Goal: Information Seeking & Learning: Learn about a topic

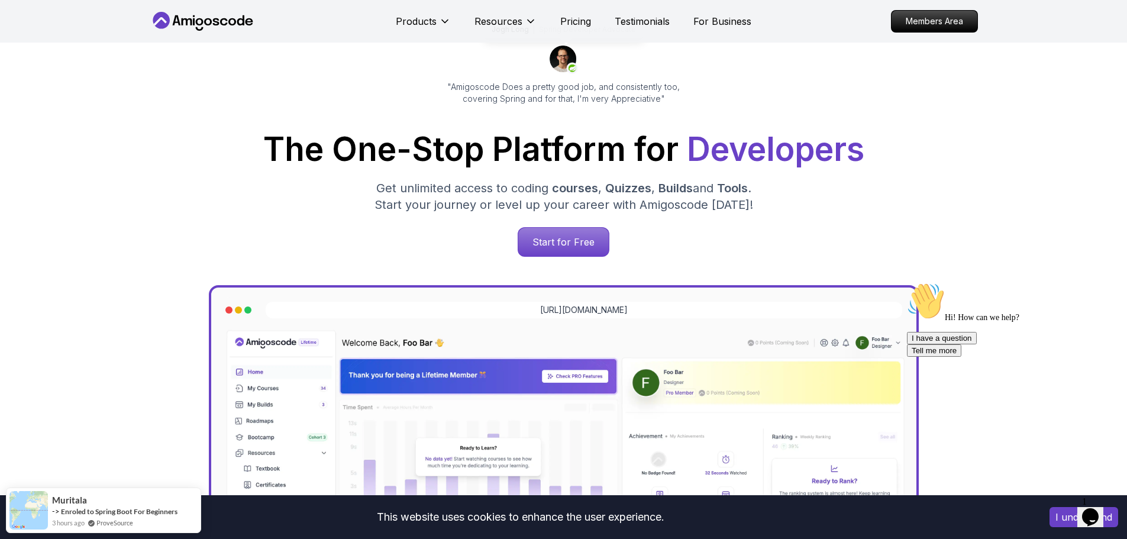
scroll to position [178, 0]
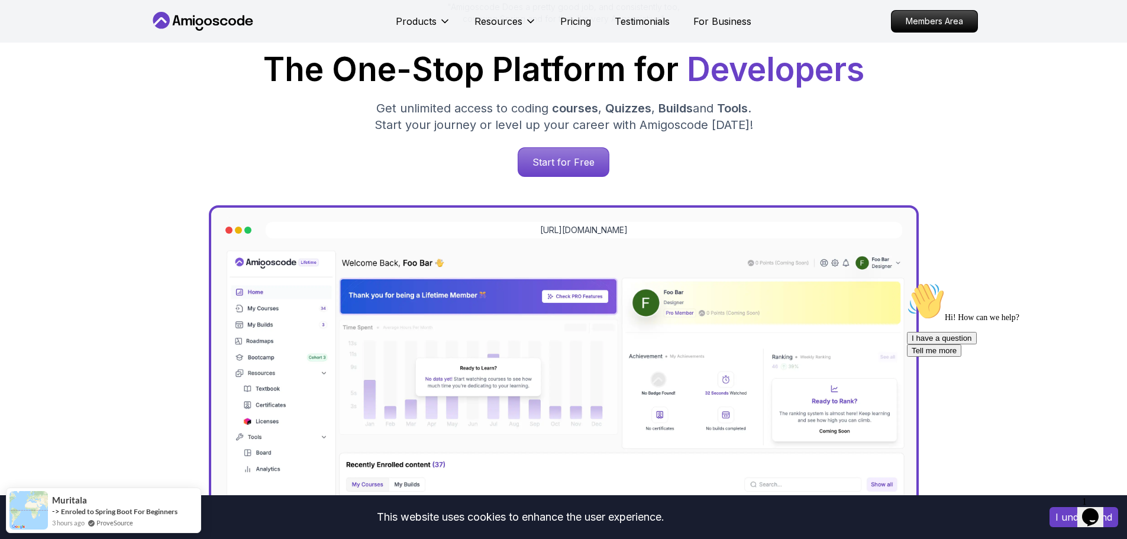
click at [625, 109] on span "Quizzes" at bounding box center [628, 108] width 46 height 14
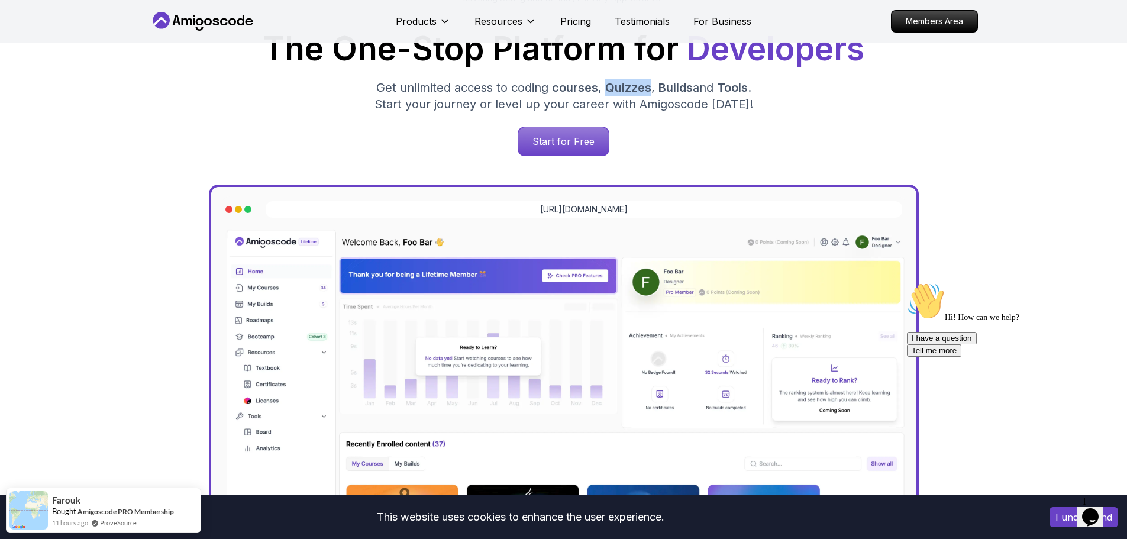
scroll to position [118, 0]
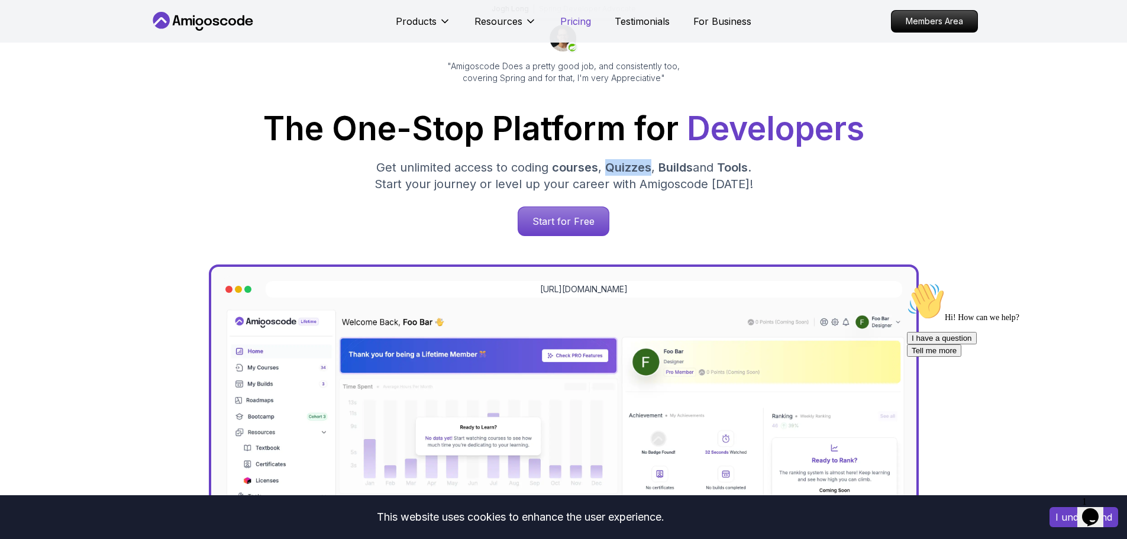
click at [578, 20] on p "Pricing" at bounding box center [575, 21] width 31 height 14
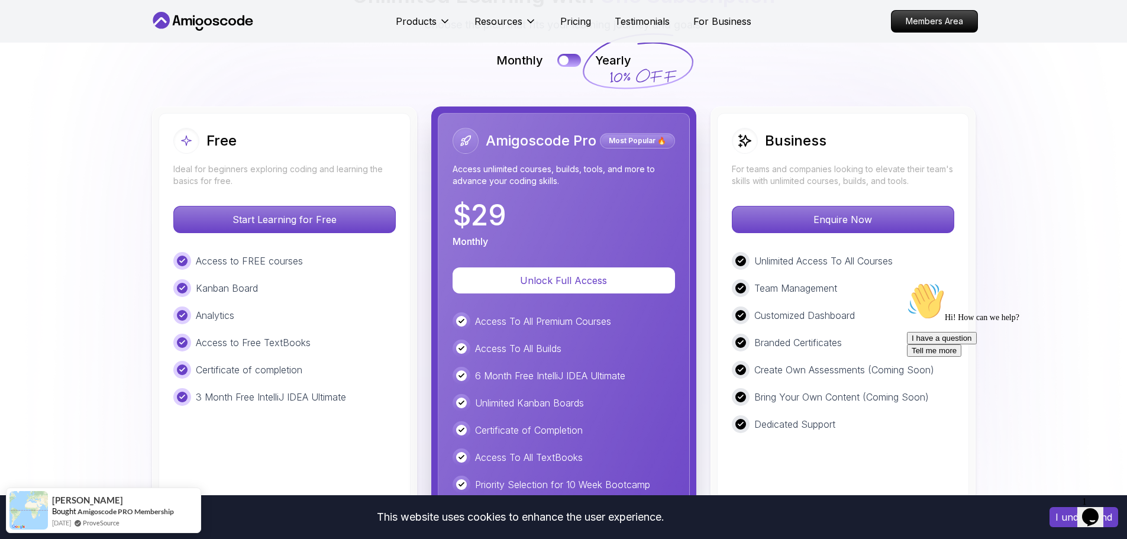
scroll to position [2662, 0]
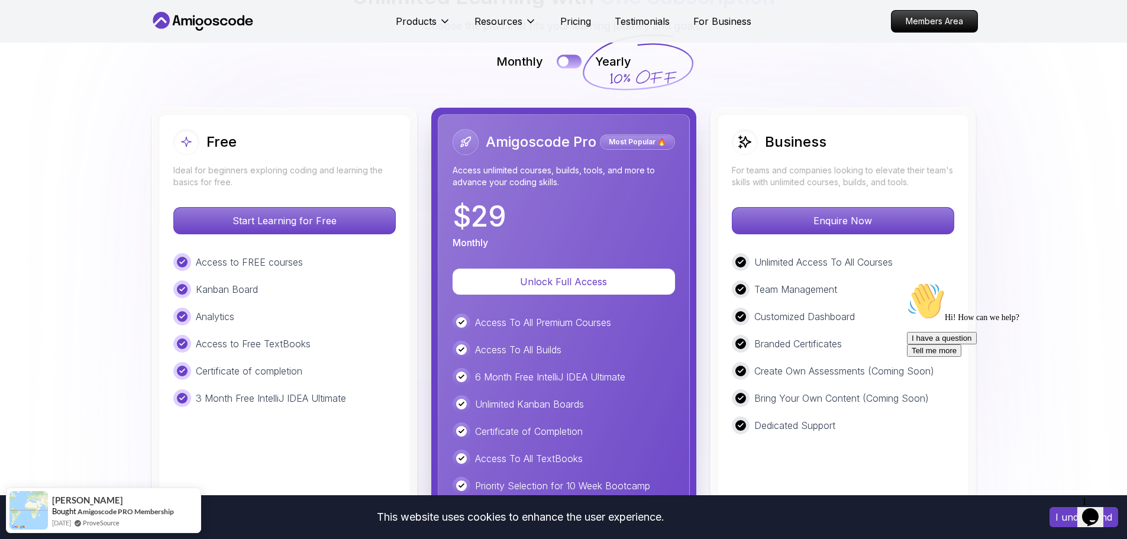
click at [568, 62] on div at bounding box center [564, 61] width 10 height 10
click at [570, 59] on div at bounding box center [575, 61] width 10 height 10
click at [570, 59] on button at bounding box center [569, 61] width 25 height 14
click at [570, 59] on div at bounding box center [575, 61] width 10 height 10
click at [570, 59] on button at bounding box center [569, 61] width 25 height 14
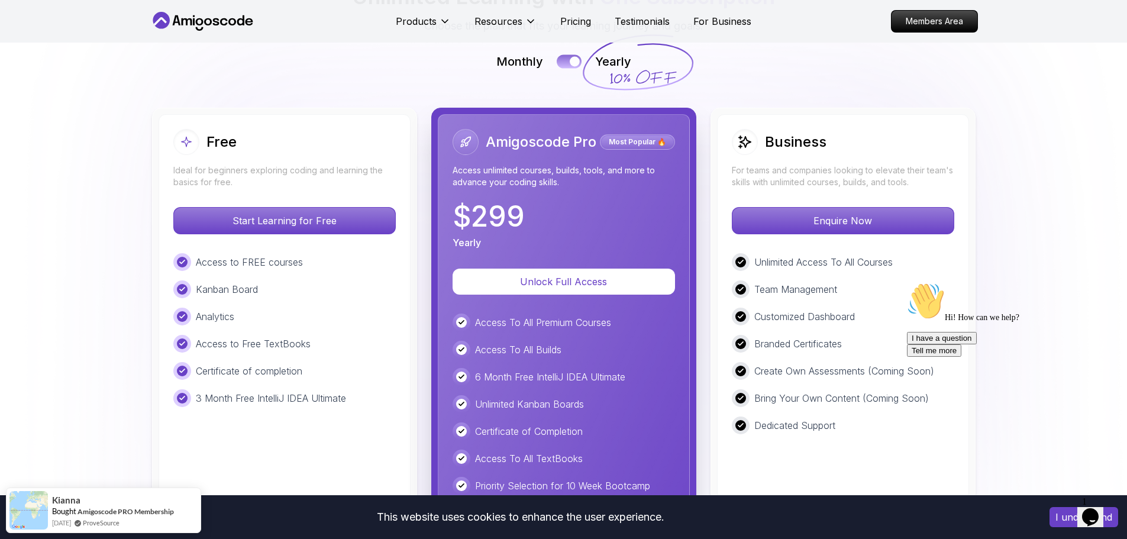
click at [570, 59] on div at bounding box center [575, 61] width 10 height 10
click at [639, 21] on p "Testimonials" at bounding box center [642, 21] width 55 height 14
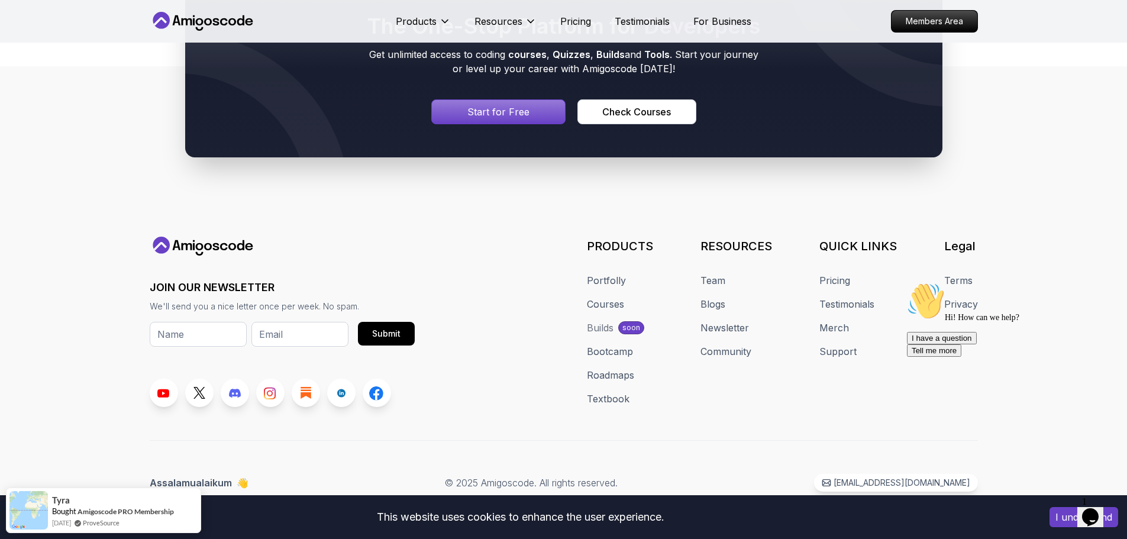
scroll to position [947, 0]
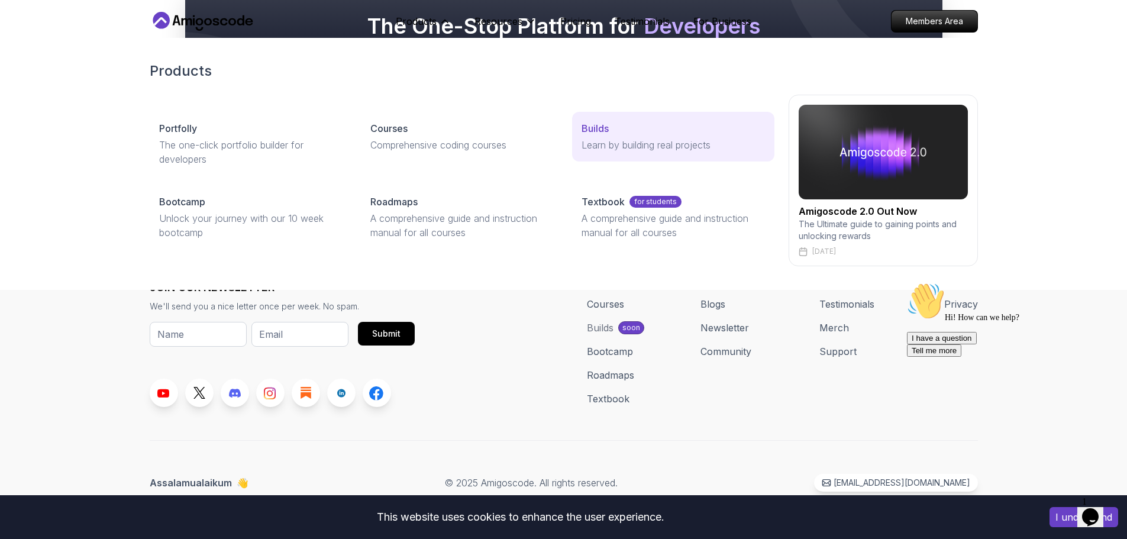
click at [588, 131] on p "Builds" at bounding box center [595, 128] width 27 height 14
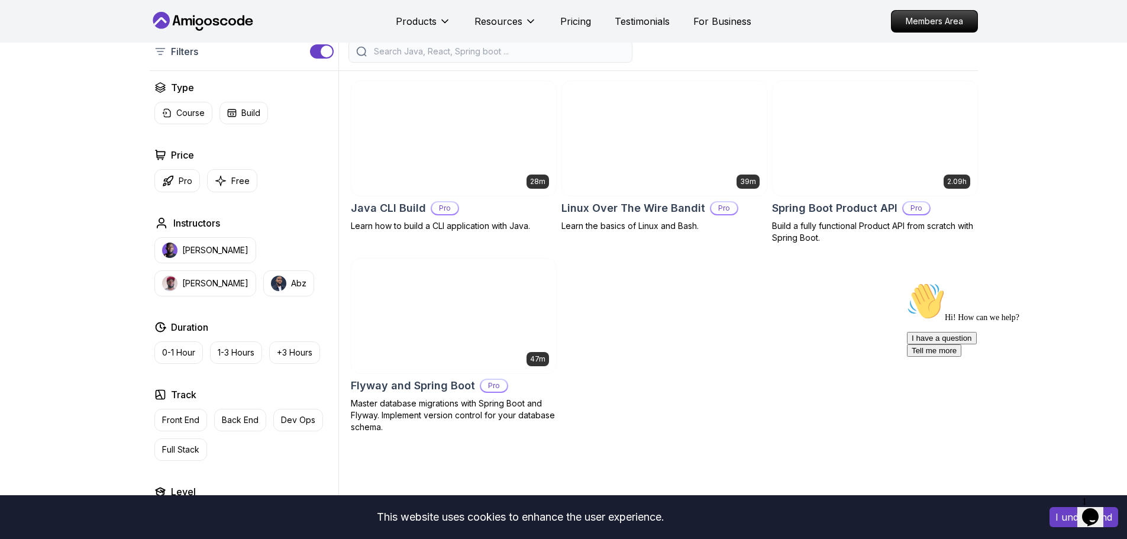
scroll to position [296, 0]
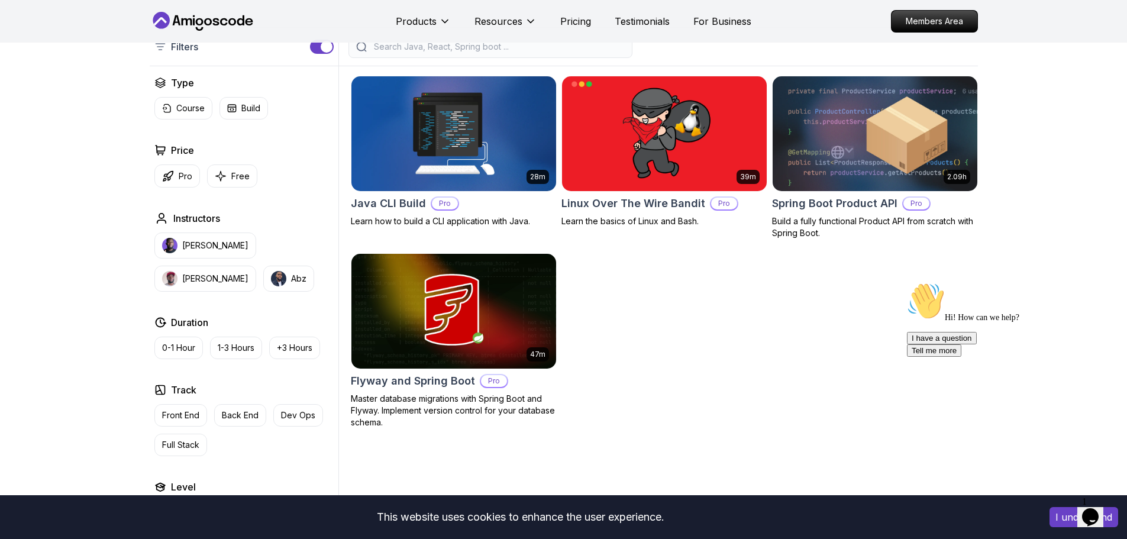
click at [481, 128] on img at bounding box center [453, 133] width 215 height 120
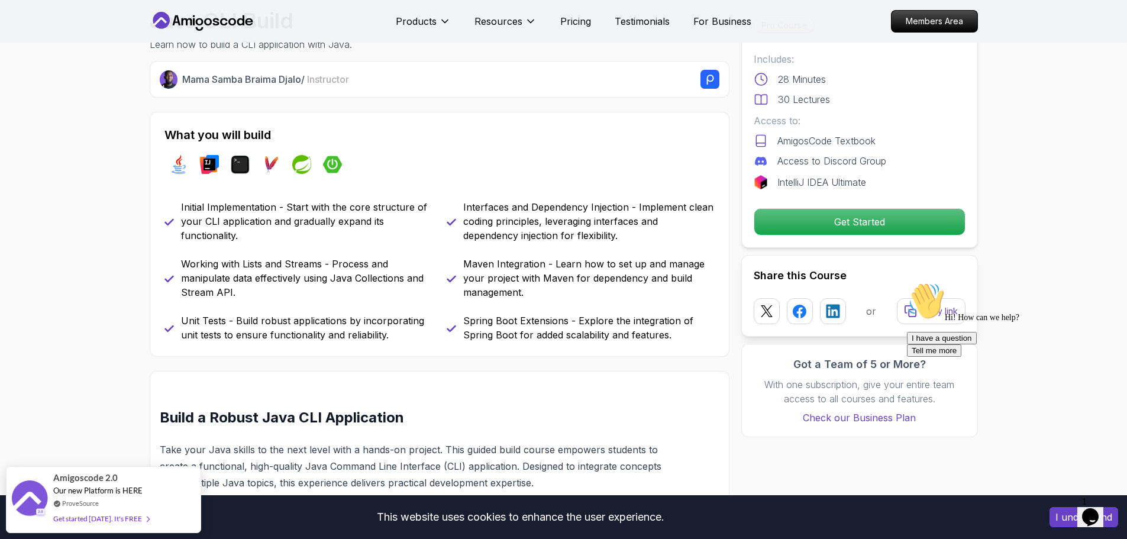
scroll to position [473, 0]
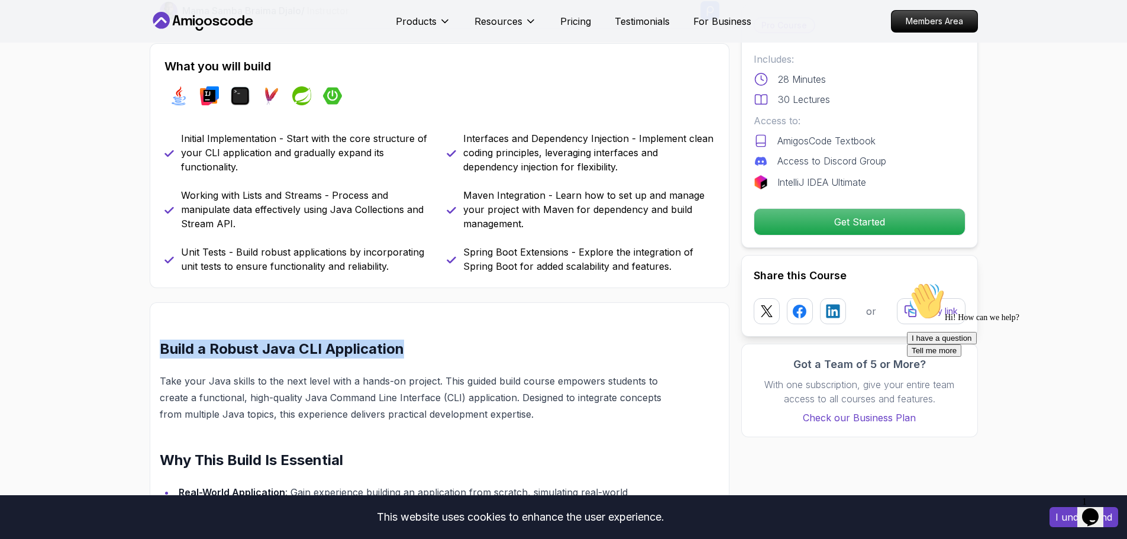
drag, startPoint x: 155, startPoint y: 349, endPoint x: 399, endPoint y: 357, distance: 244.0
copy h2 "Build a Robust Java CLI Application"
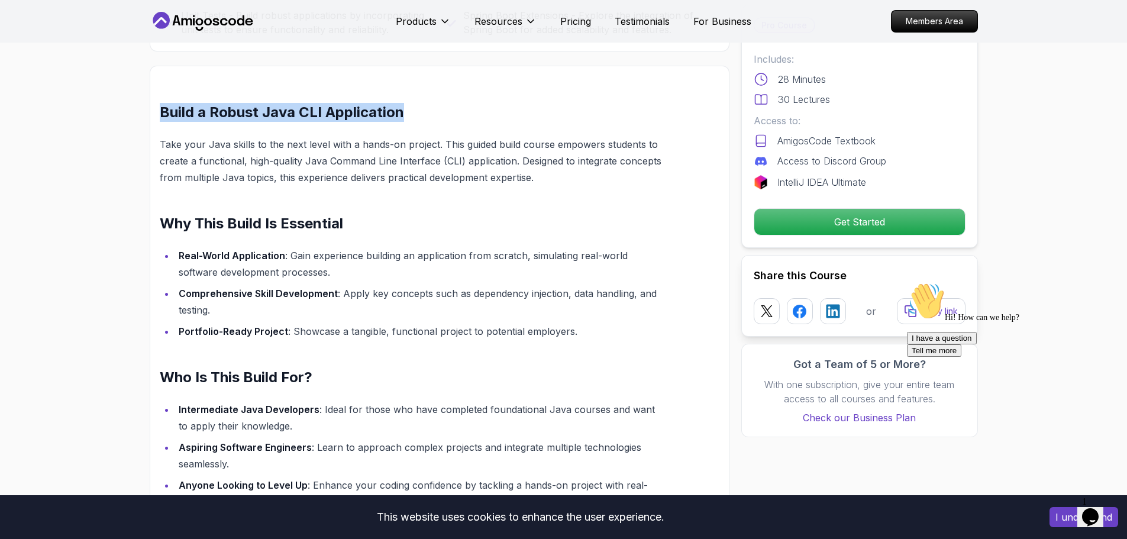
scroll to position [769, 0]
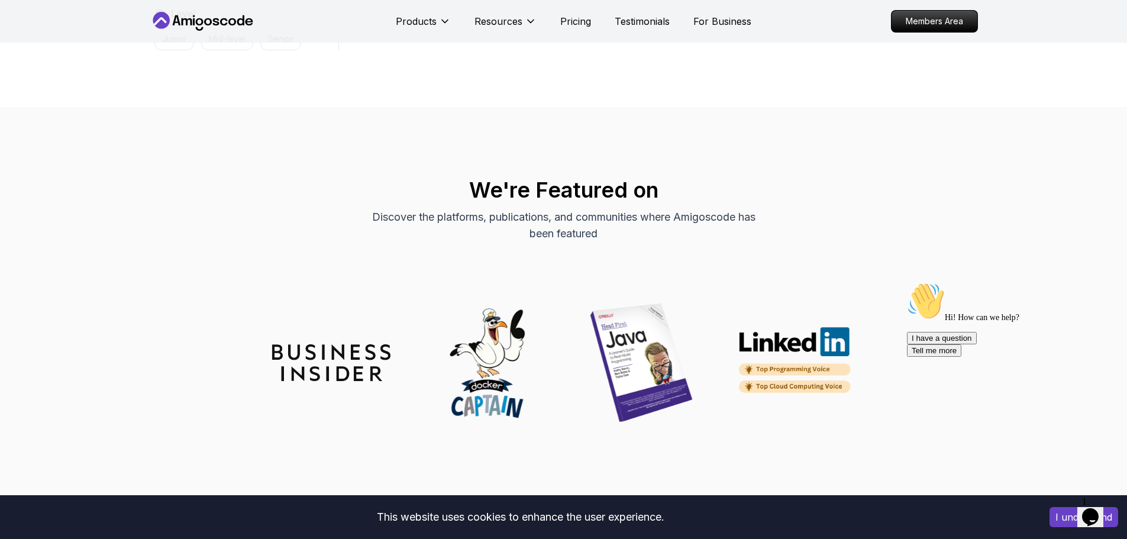
scroll to position [296, 0]
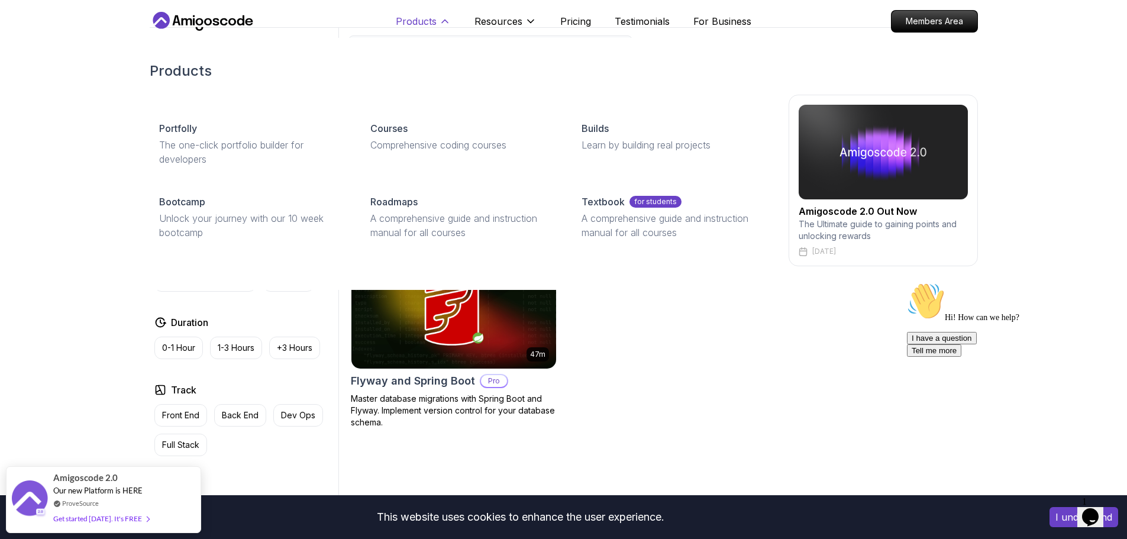
click at [432, 24] on p "Products" at bounding box center [416, 21] width 41 height 14
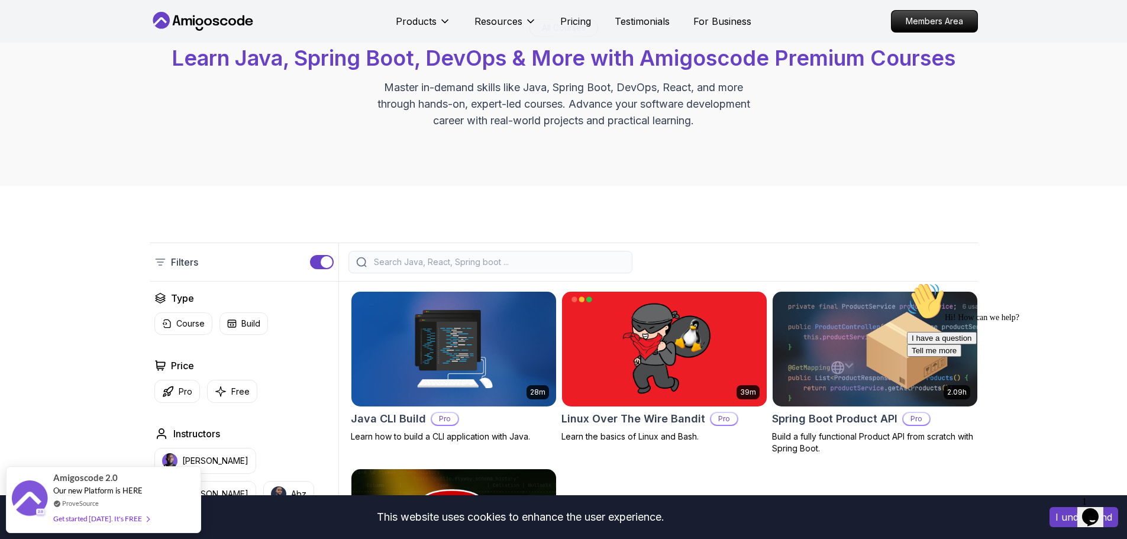
scroll to position [0, 0]
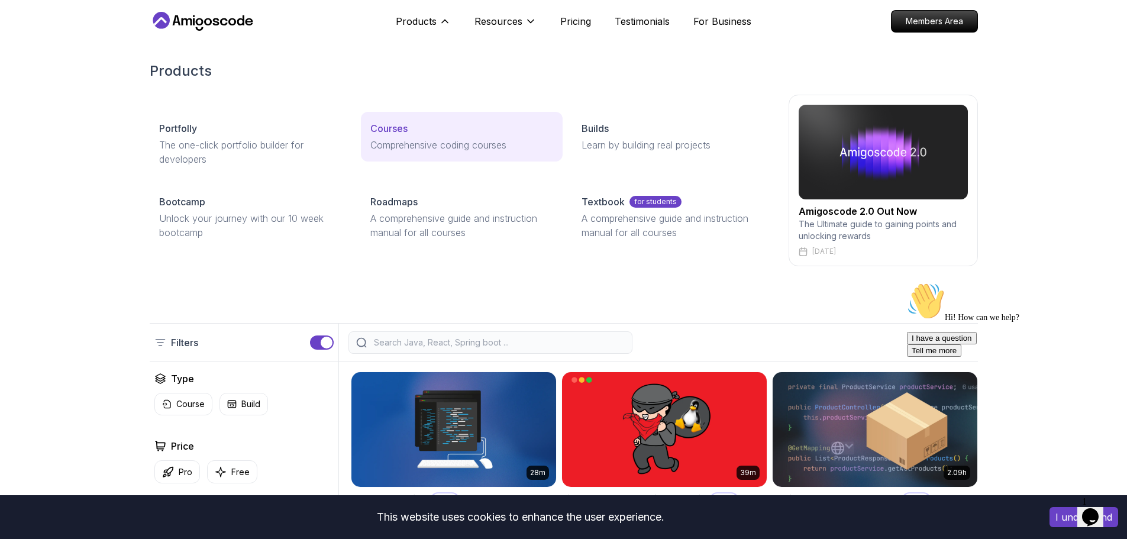
click at [394, 128] on p "Courses" at bounding box center [388, 128] width 37 height 14
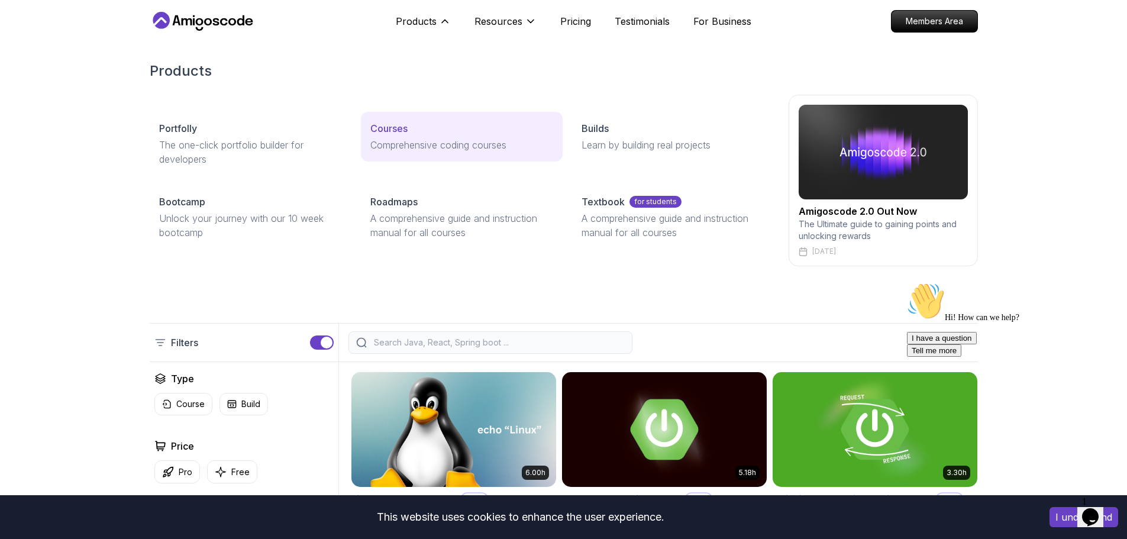
click at [393, 131] on p "Courses" at bounding box center [388, 128] width 37 height 14
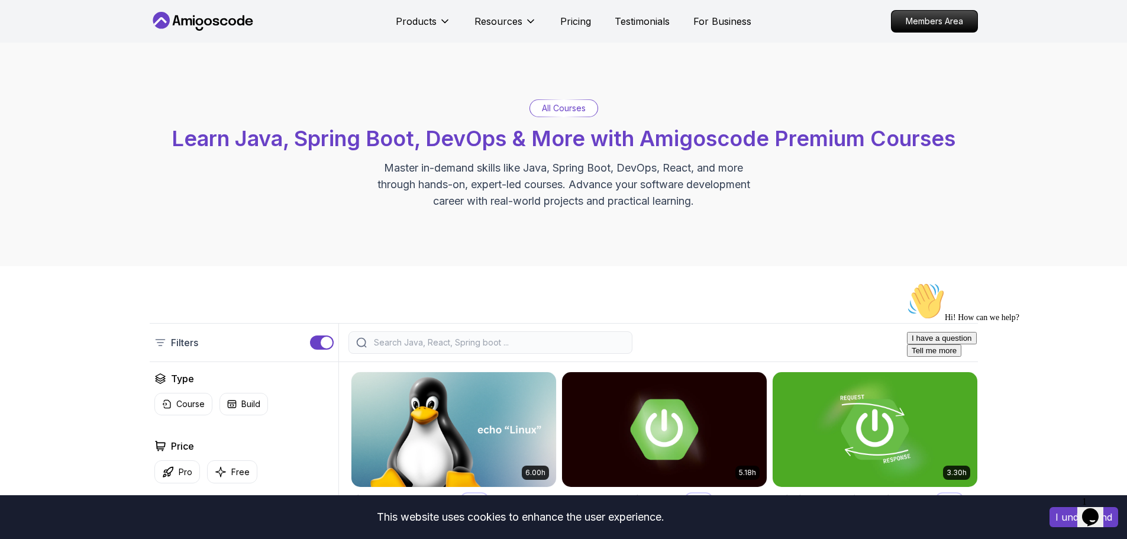
click at [452, 342] on input "search" at bounding box center [498, 343] width 253 height 12
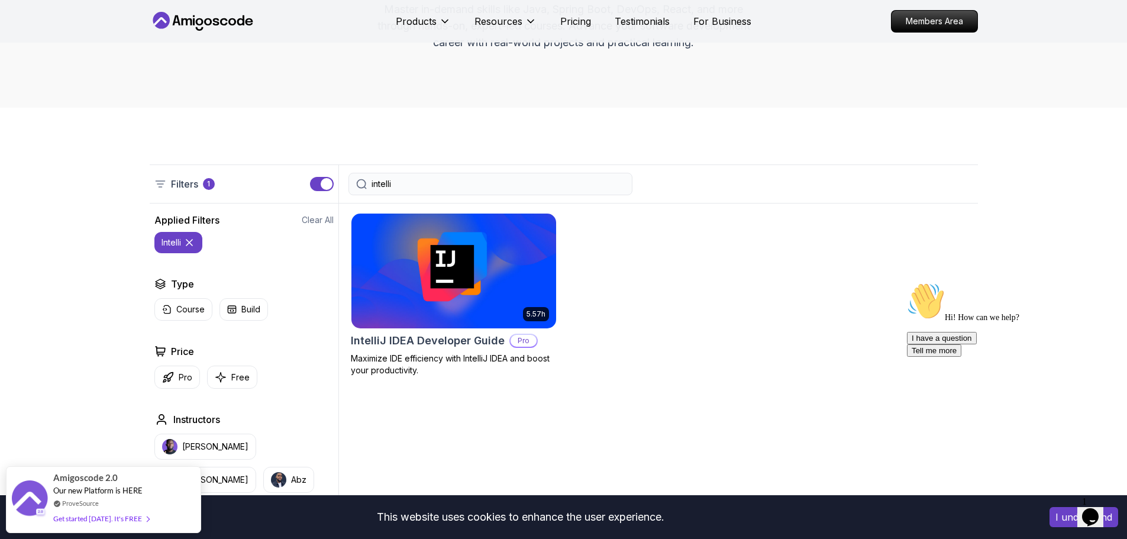
scroll to position [178, 0]
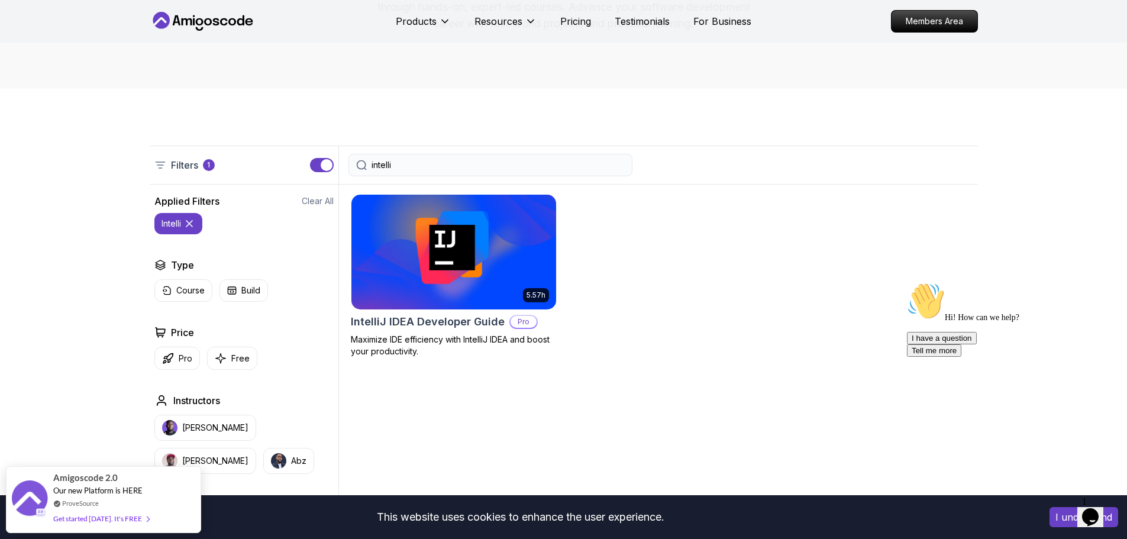
type input "intelli"
click at [459, 262] on img at bounding box center [453, 252] width 215 height 120
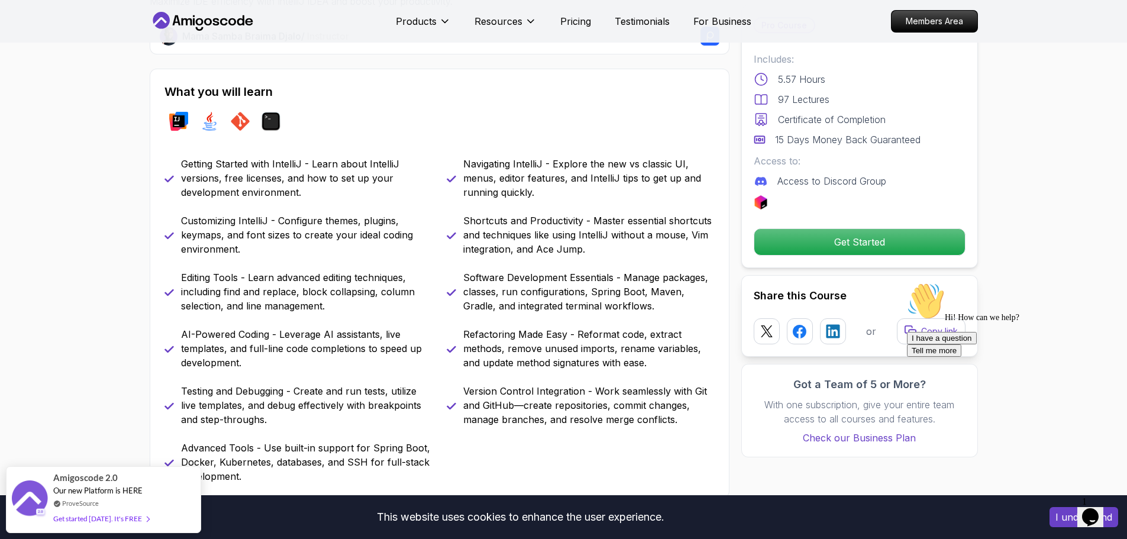
scroll to position [355, 0]
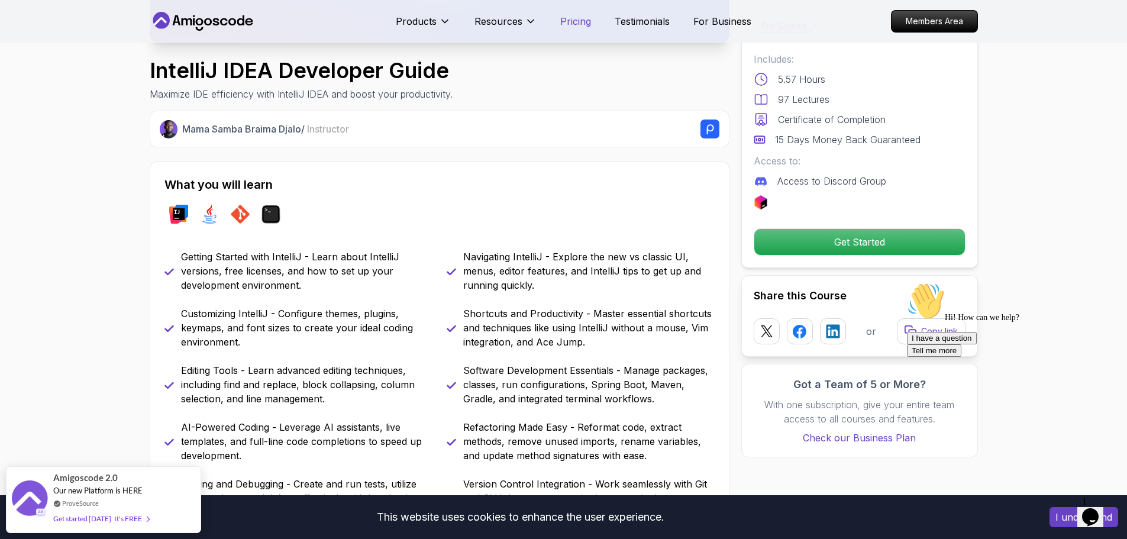
click at [579, 24] on p "Pricing" at bounding box center [575, 21] width 31 height 14
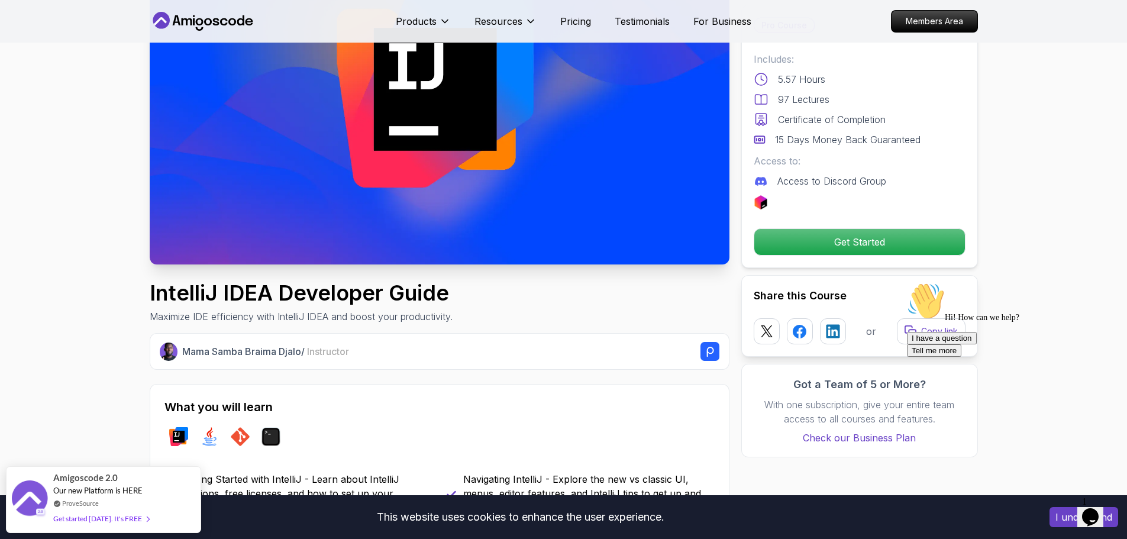
scroll to position [0, 0]
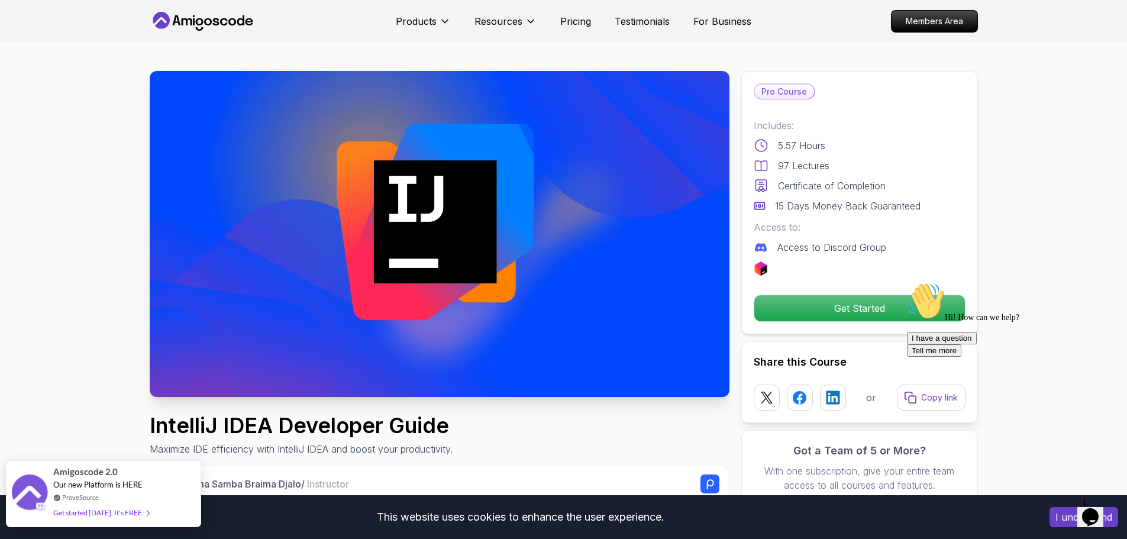
click at [62, 485] on span "Our new Platform is HERE" at bounding box center [97, 484] width 89 height 9
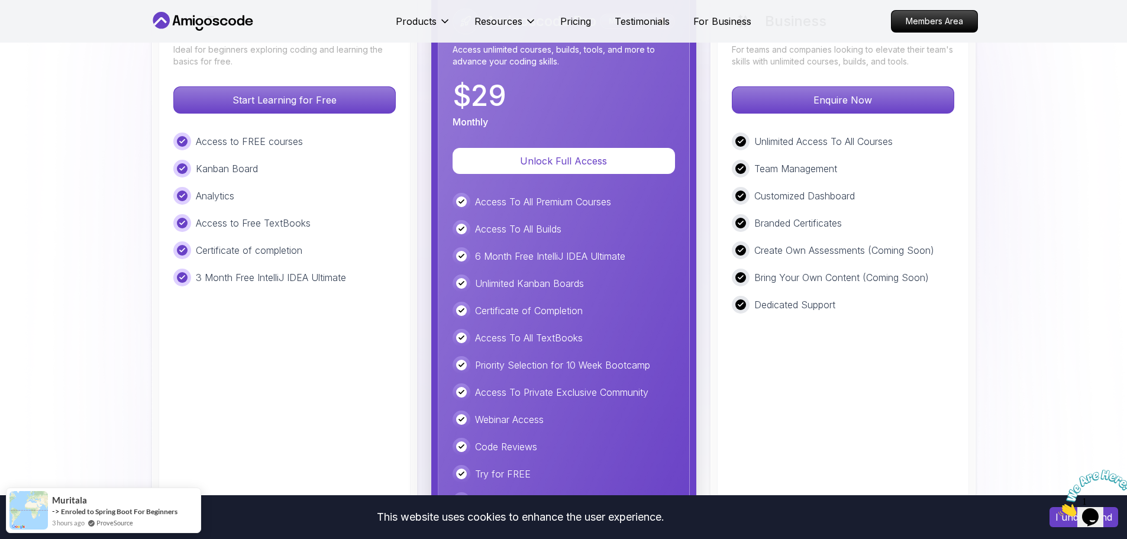
scroll to position [2803, 0]
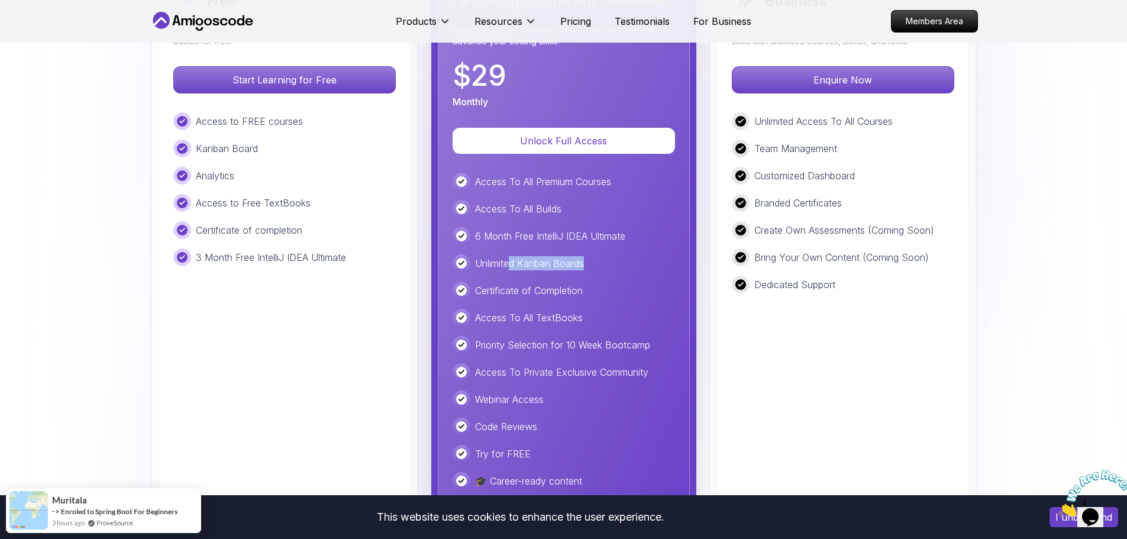
drag, startPoint x: 513, startPoint y: 260, endPoint x: 591, endPoint y: 259, distance: 78.1
click at [591, 259] on div "Unlimited Kanban Boards" at bounding box center [564, 263] width 223 height 18
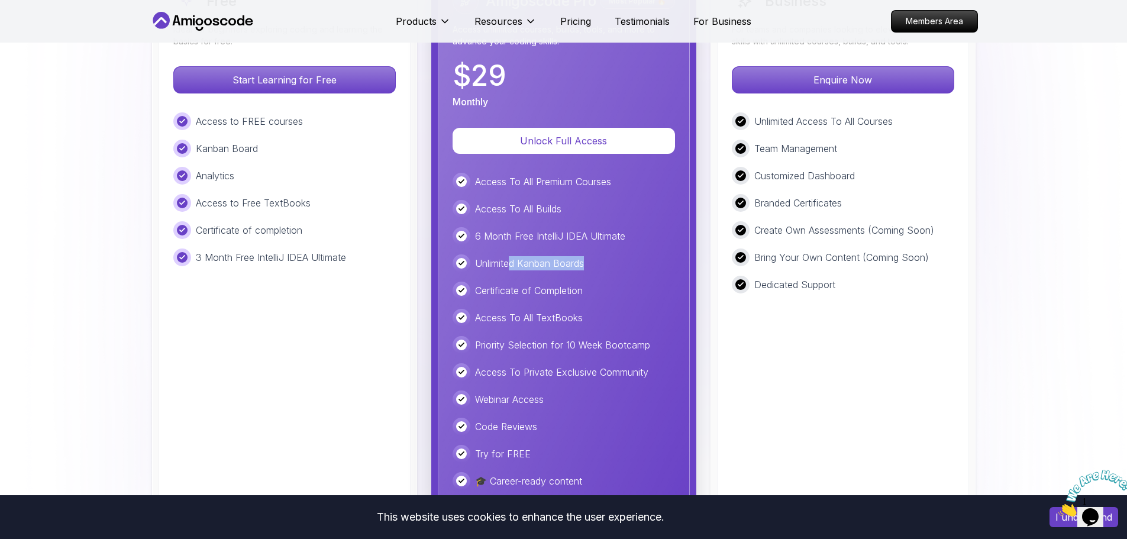
click at [541, 262] on p "Unlimited Kanban Boards" at bounding box center [529, 263] width 109 height 14
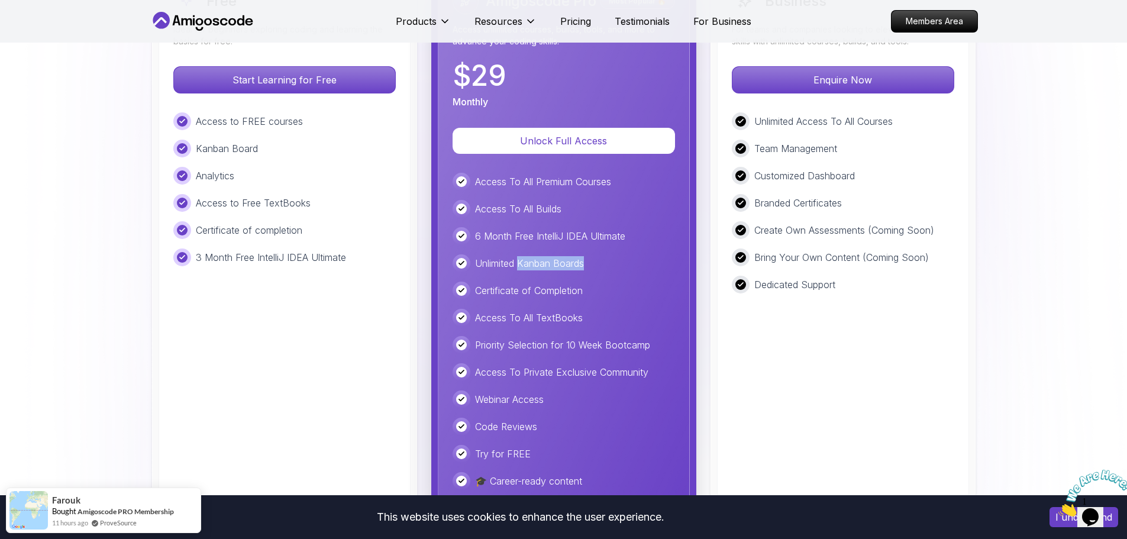
drag, startPoint x: 518, startPoint y: 265, endPoint x: 585, endPoint y: 261, distance: 66.4
click at [584, 261] on p "Unlimited Kanban Boards" at bounding box center [529, 263] width 109 height 14
copy p "Kanban Boards"
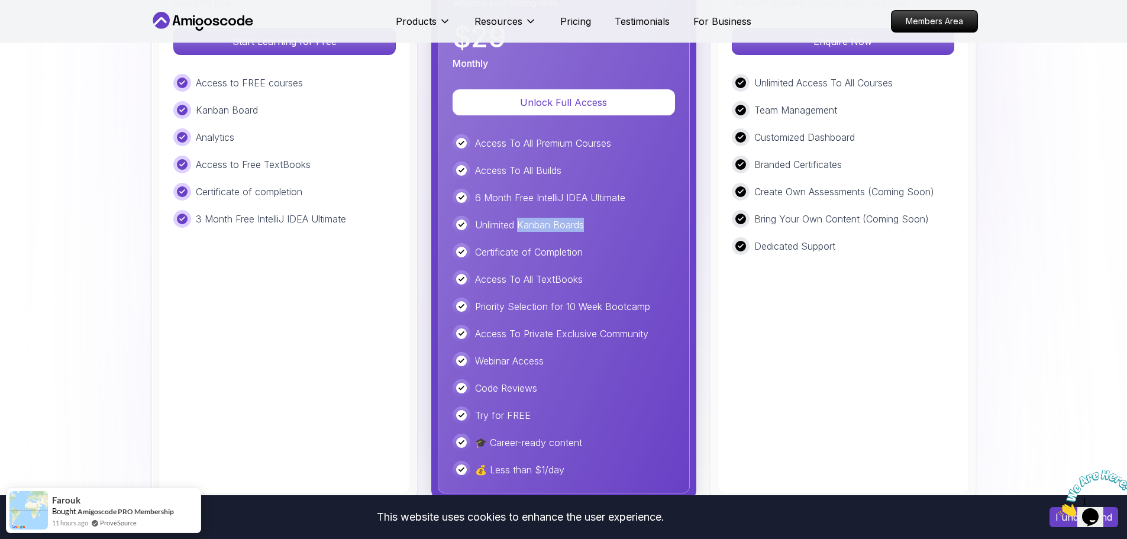
scroll to position [2862, 0]
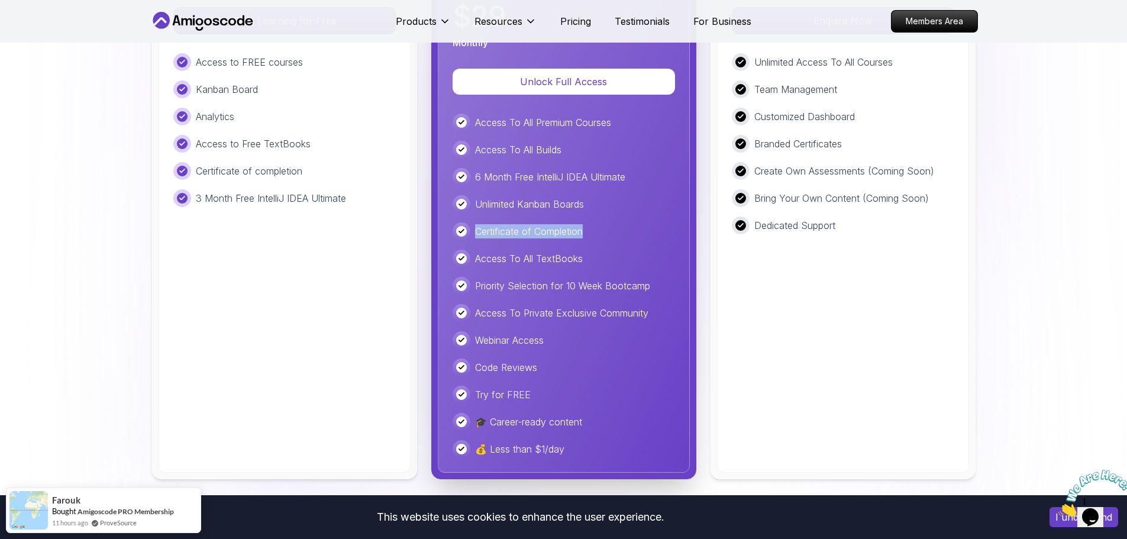
drag, startPoint x: 475, startPoint y: 229, endPoint x: 589, endPoint y: 230, distance: 114.2
click at [589, 230] on div "Certificate of Completion" at bounding box center [564, 232] width 223 height 18
copy p "Certificate of Completion"
drag, startPoint x: 475, startPoint y: 260, endPoint x: 594, endPoint y: 257, distance: 119.6
click at [594, 257] on div "Access To All TextBooks" at bounding box center [564, 259] width 223 height 18
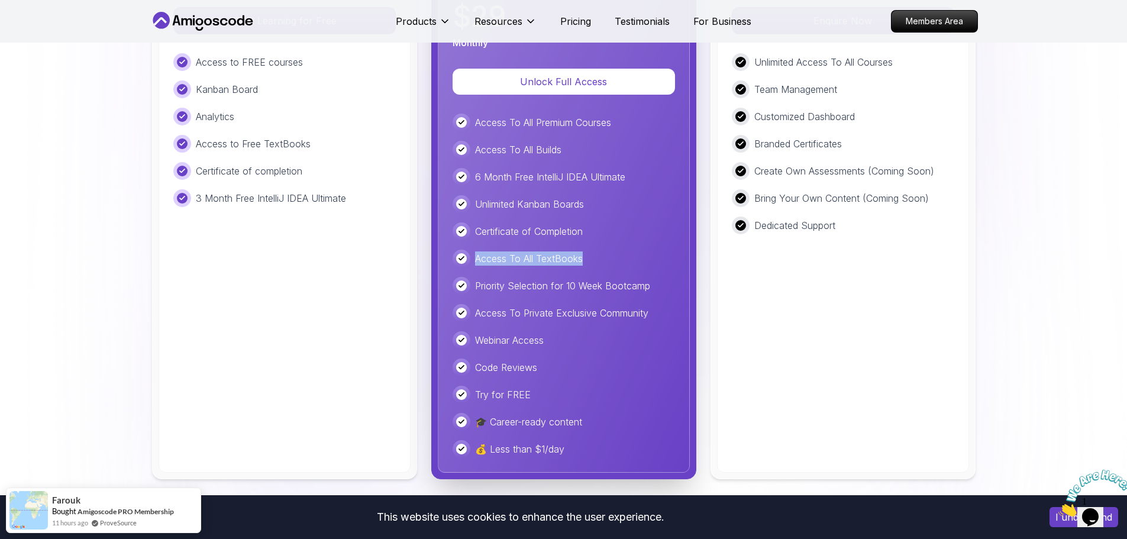
copy p "Access To All TextBooks"
drag, startPoint x: 479, startPoint y: 285, endPoint x: 658, endPoint y: 290, distance: 179.4
click at [658, 290] on div "Priority Selection for 10 Week Bootcamp" at bounding box center [564, 286] width 223 height 18
copy p "riority Selection for 10 Week Bootcamp"
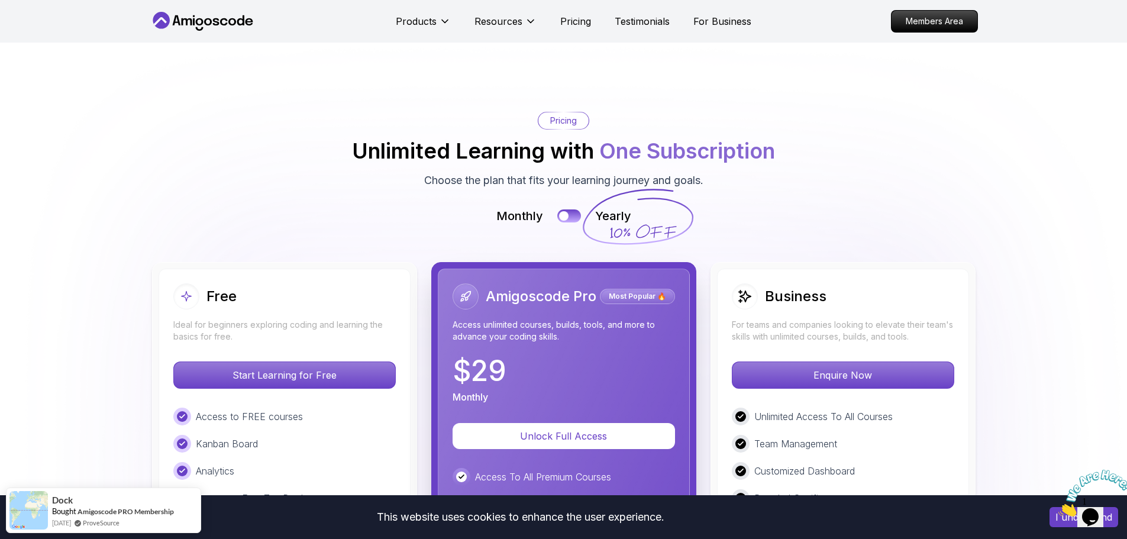
scroll to position [2507, 0]
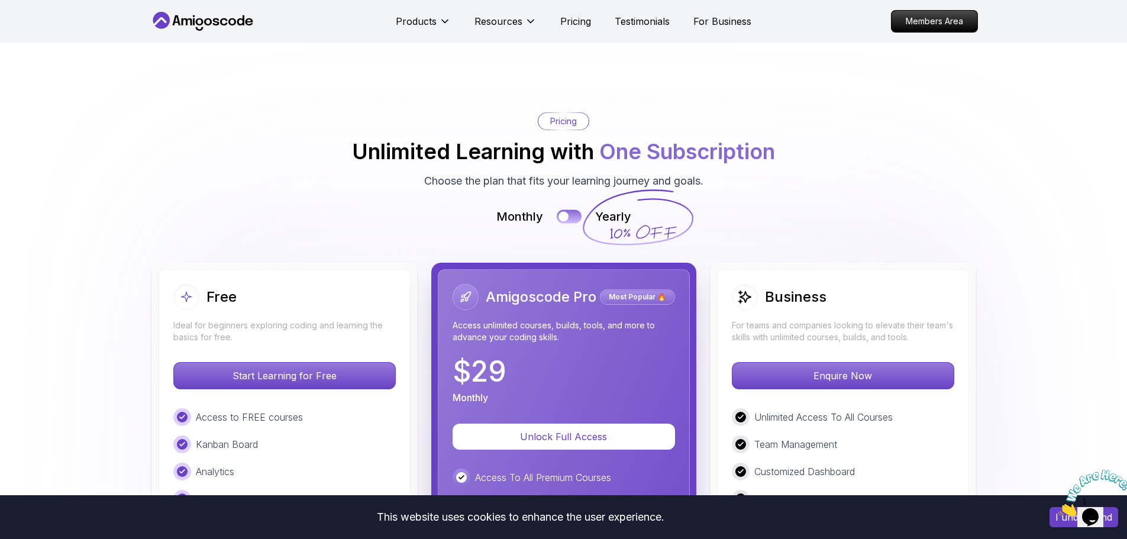
click at [571, 216] on button at bounding box center [569, 217] width 25 height 14
click at [571, 216] on div at bounding box center [575, 216] width 10 height 10
click at [571, 216] on button at bounding box center [569, 217] width 25 height 14
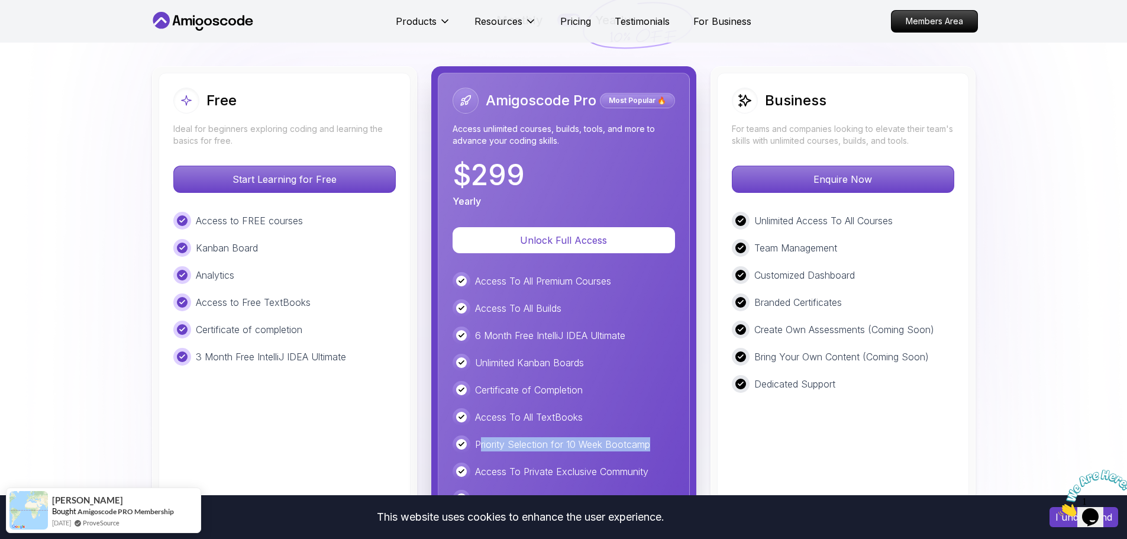
scroll to position [2744, 0]
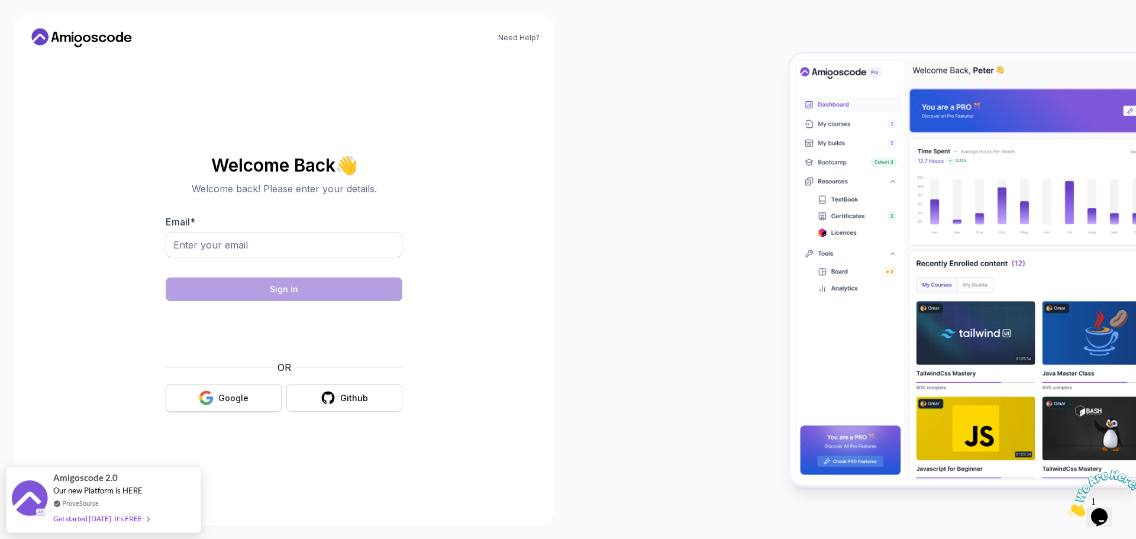
click at [232, 397] on div "Google" at bounding box center [233, 398] width 30 height 12
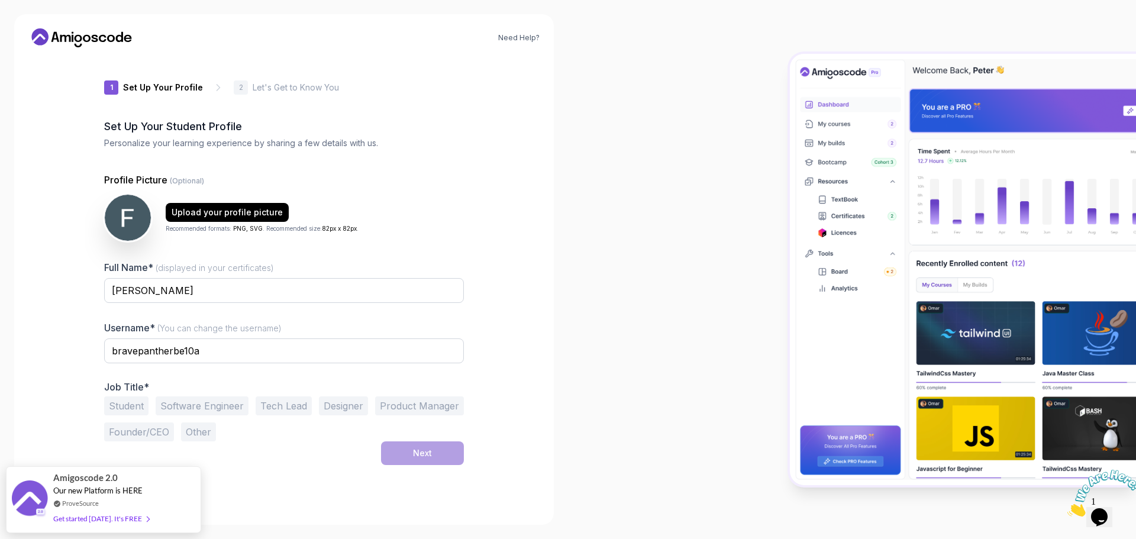
drag, startPoint x: 226, startPoint y: 408, endPoint x: 220, endPoint y: 409, distance: 6.5
click at [226, 409] on button "Software Engineer" at bounding box center [202, 406] width 93 height 19
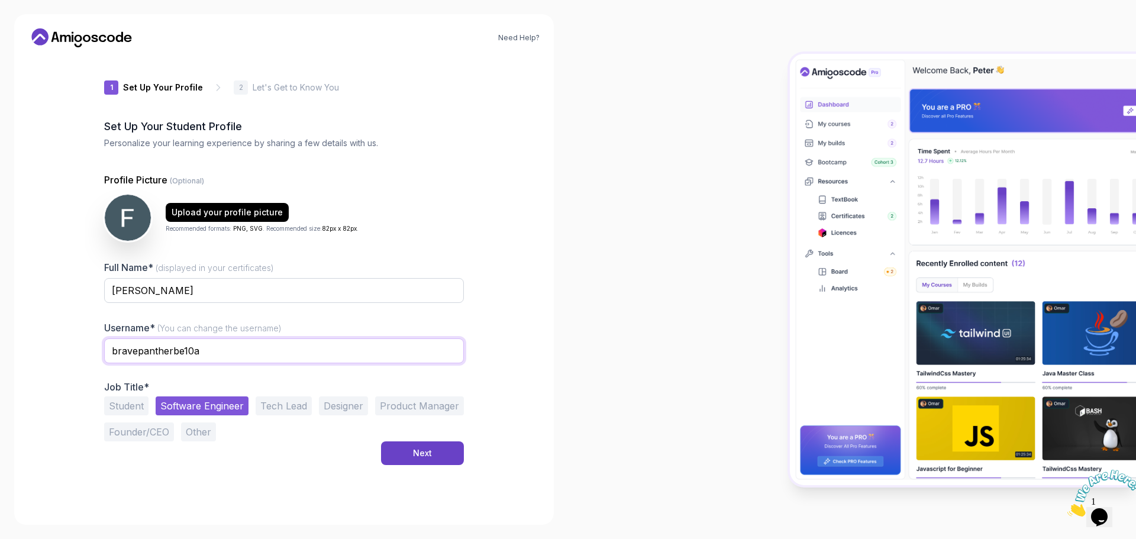
drag, startPoint x: 218, startPoint y: 353, endPoint x: 0, endPoint y: 349, distance: 217.8
click at [0, 349] on div "Need Help? 1 Set Up Your Profile 1 Set Up Your Profile 2 Let's Get to Know You …" at bounding box center [284, 269] width 568 height 539
type input "Jester"
click at [428, 453] on div "Next" at bounding box center [422, 453] width 19 height 12
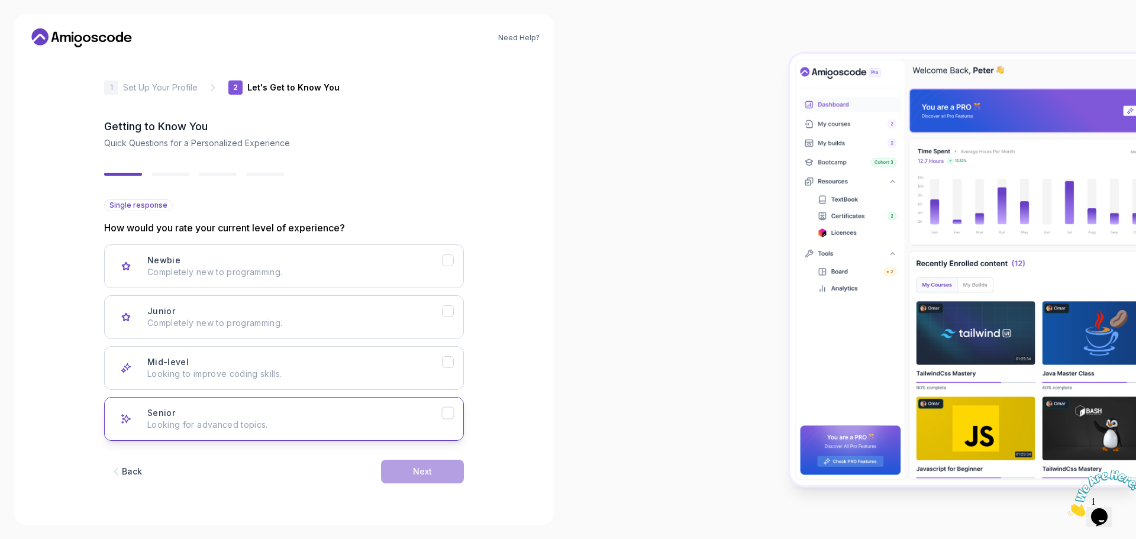
click at [434, 417] on div "Senior Looking for advanced topics." at bounding box center [294, 419] width 295 height 24
click at [456, 377] on button "Mid-level Looking to improve coding skills." at bounding box center [284, 368] width 360 height 44
click at [440, 424] on p "Looking for advanced topics." at bounding box center [294, 425] width 295 height 12
click at [443, 475] on button "Next" at bounding box center [422, 472] width 83 height 24
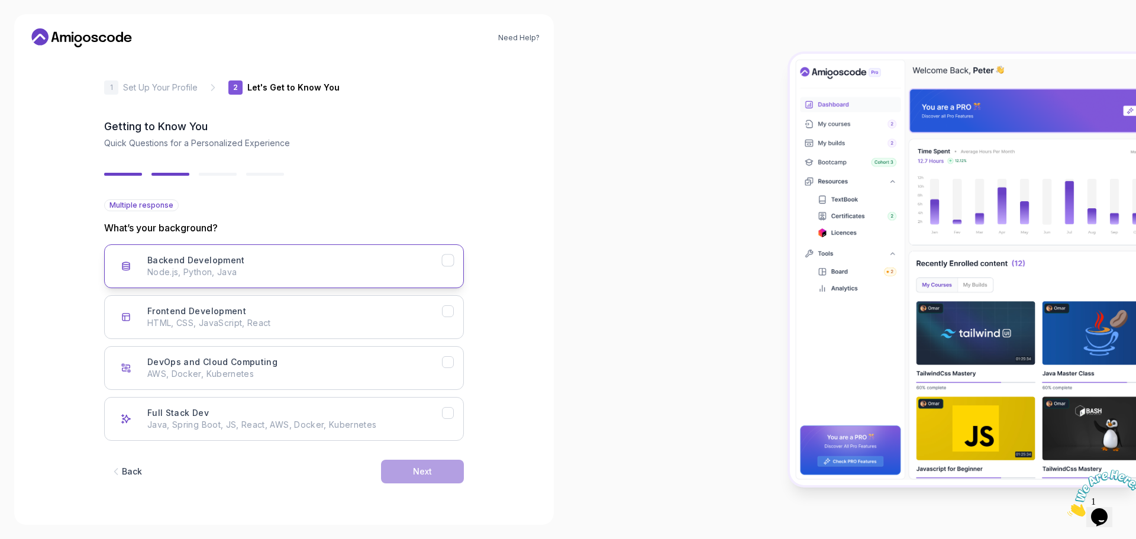
click at [453, 261] on icon "Backend Development" at bounding box center [448, 260] width 11 height 11
click at [425, 468] on div "Next" at bounding box center [422, 472] width 19 height 12
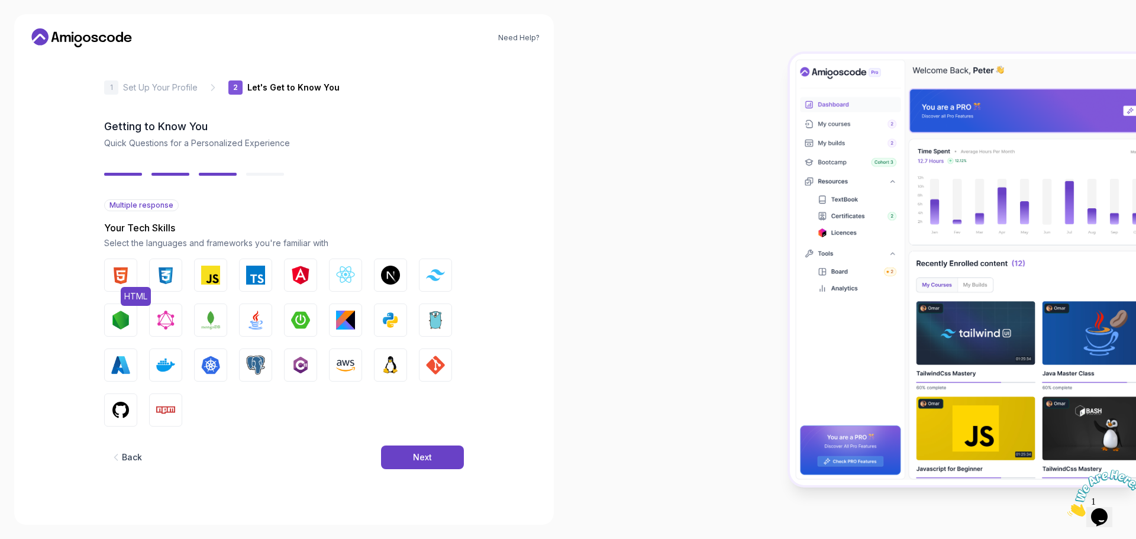
click at [120, 269] on img "button" at bounding box center [120, 275] width 19 height 19
click at [160, 269] on img "button" at bounding box center [165, 275] width 19 height 19
click at [260, 320] on img "button" at bounding box center [255, 320] width 19 height 19
click at [433, 371] on img "button" at bounding box center [435, 365] width 19 height 19
click at [209, 279] on img "button" at bounding box center [210, 275] width 19 height 19
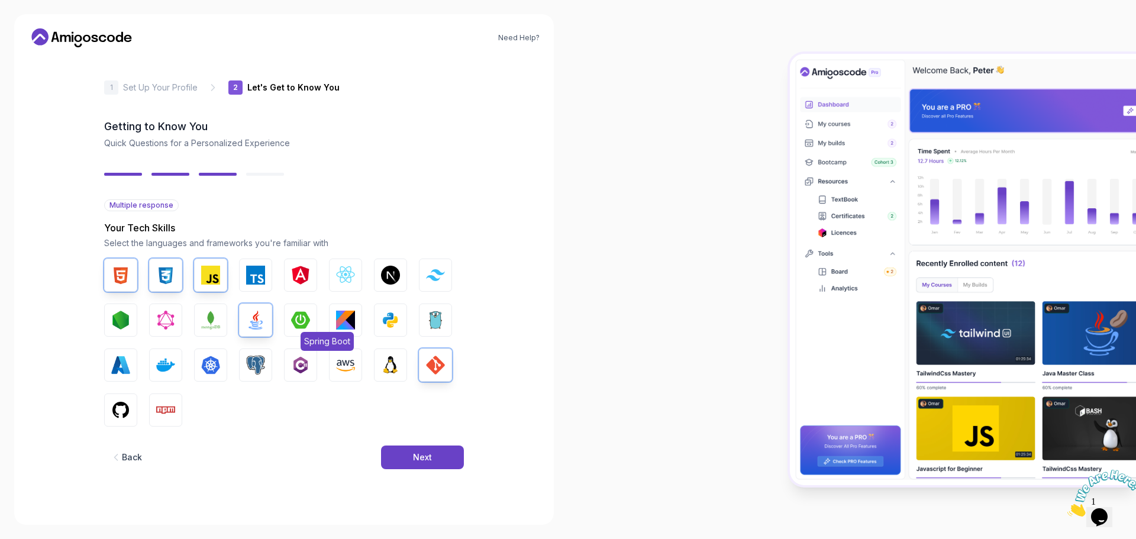
click at [304, 325] on img "button" at bounding box center [300, 320] width 19 height 19
click at [410, 457] on button "Next" at bounding box center [422, 458] width 83 height 24
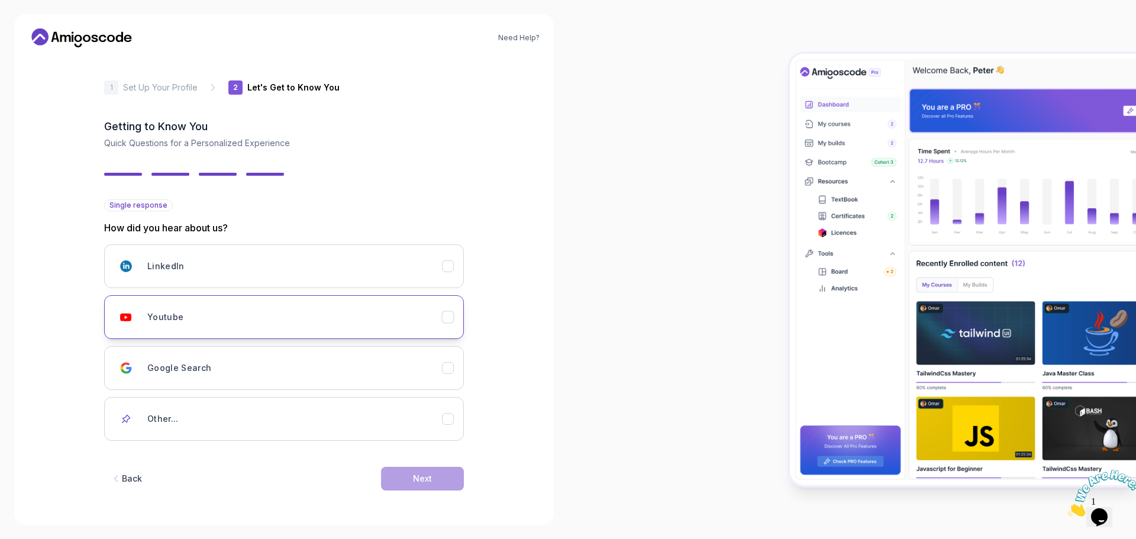
click at [448, 316] on icon "Youtube" at bounding box center [448, 317] width 11 height 11
click at [447, 375] on button "Google Search" at bounding box center [284, 368] width 360 height 44
click at [445, 314] on icon "Youtube" at bounding box center [448, 317] width 11 height 11
click at [423, 476] on div "Next" at bounding box center [422, 479] width 19 height 12
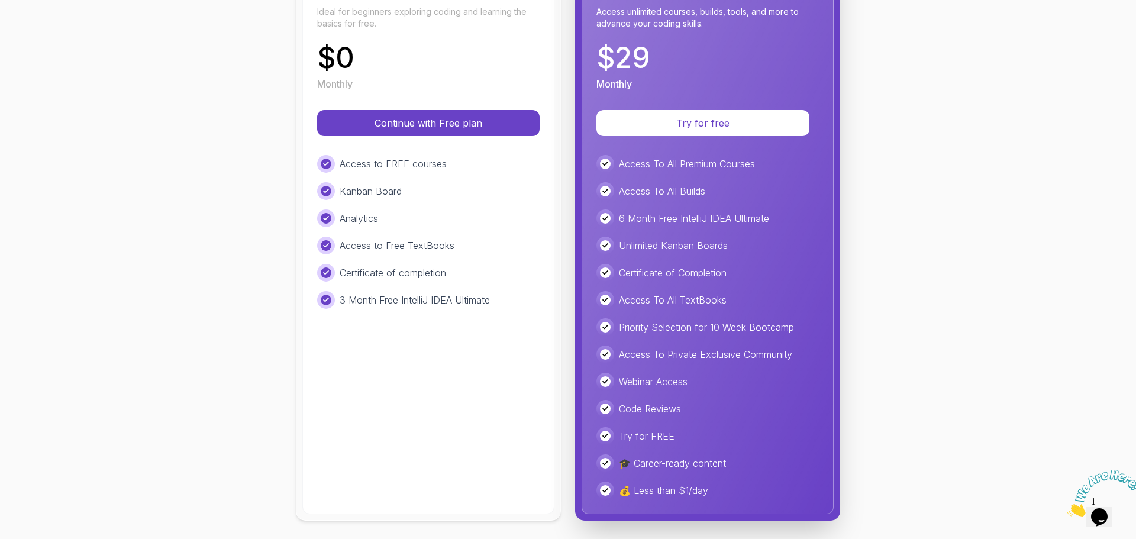
scroll to position [198, 0]
click at [440, 121] on p "Continue with Free plan" at bounding box center [428, 123] width 185 height 14
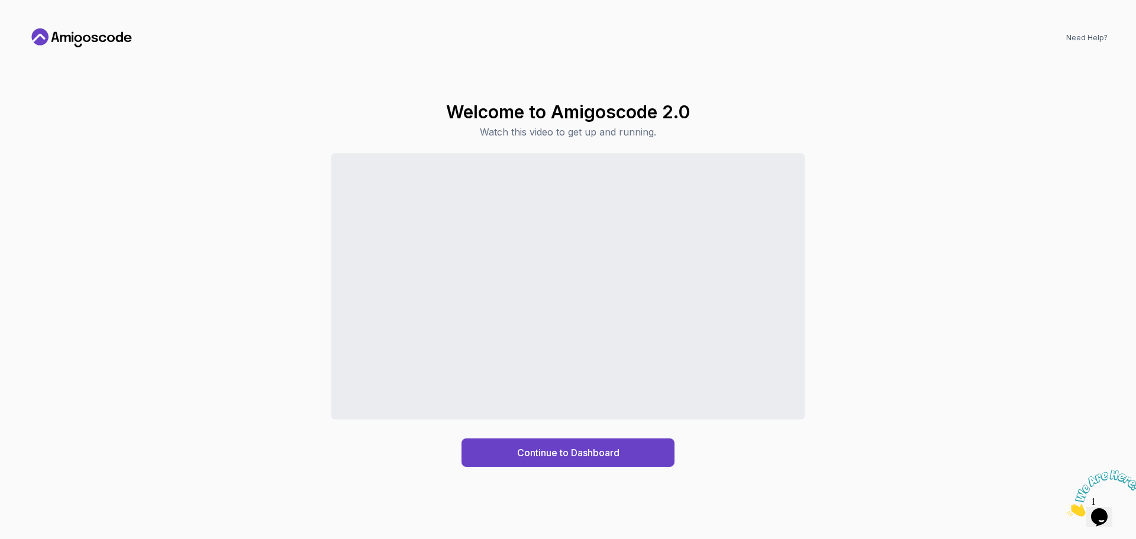
click at [998, 336] on div "Continue to Dashboard" at bounding box center [567, 310] width 1079 height 314
click at [612, 460] on button "Continue to Dashboard" at bounding box center [568, 453] width 213 height 28
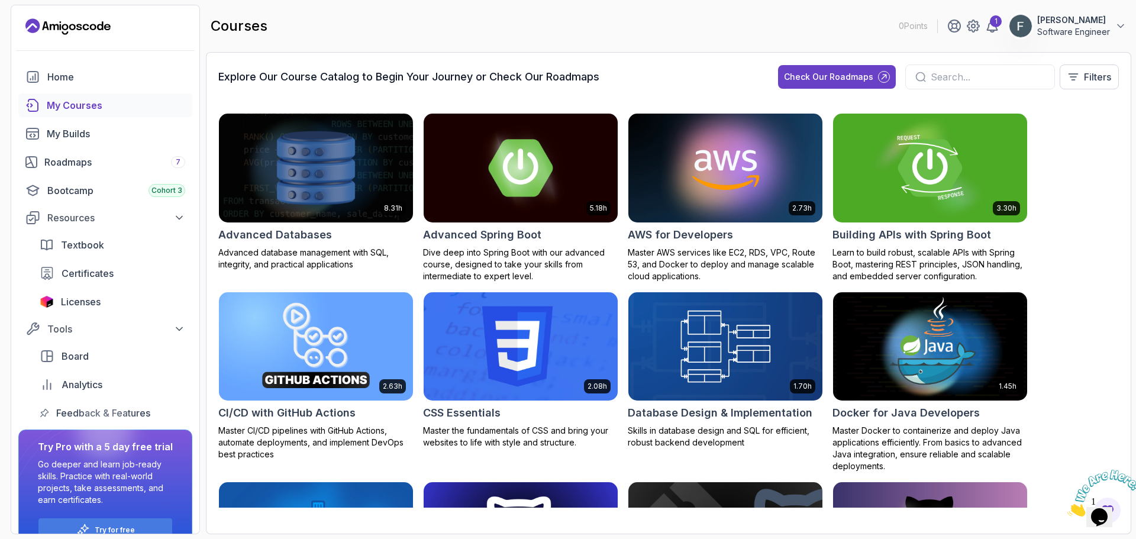
click at [959, 75] on input "text" at bounding box center [988, 77] width 114 height 14
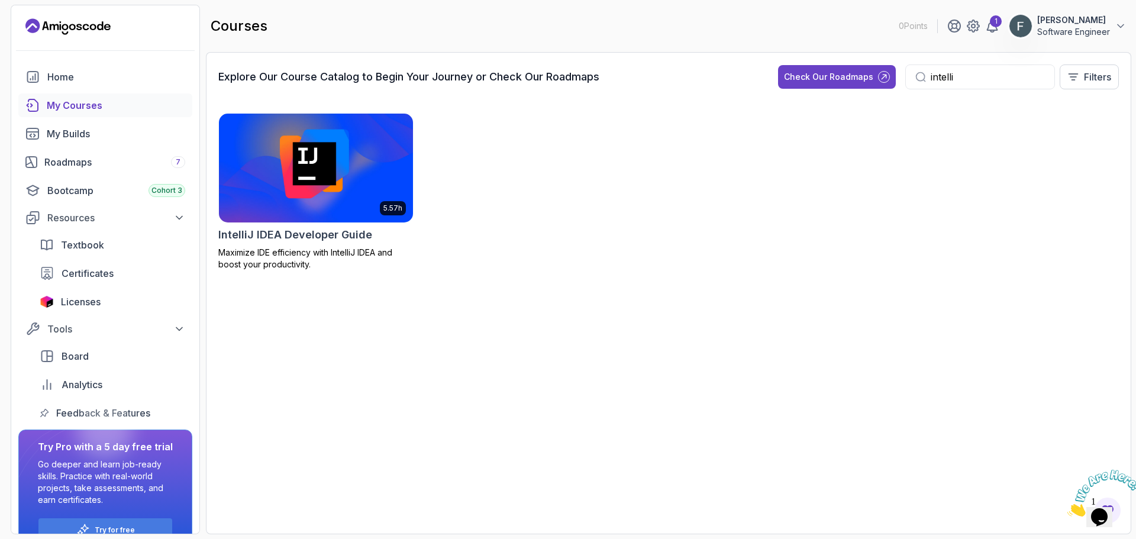
type input "intelli"
click at [365, 164] on img at bounding box center [316, 168] width 204 height 114
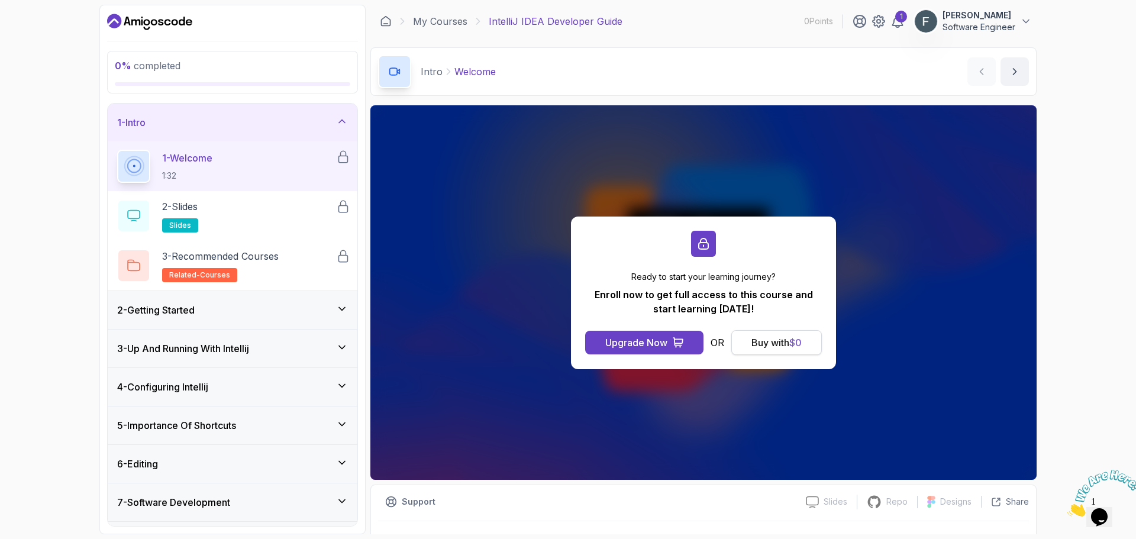
click at [788, 341] on div "Buy with $ 0" at bounding box center [777, 343] width 50 height 14
click at [649, 346] on div "Upgrade Now" at bounding box center [636, 343] width 62 height 14
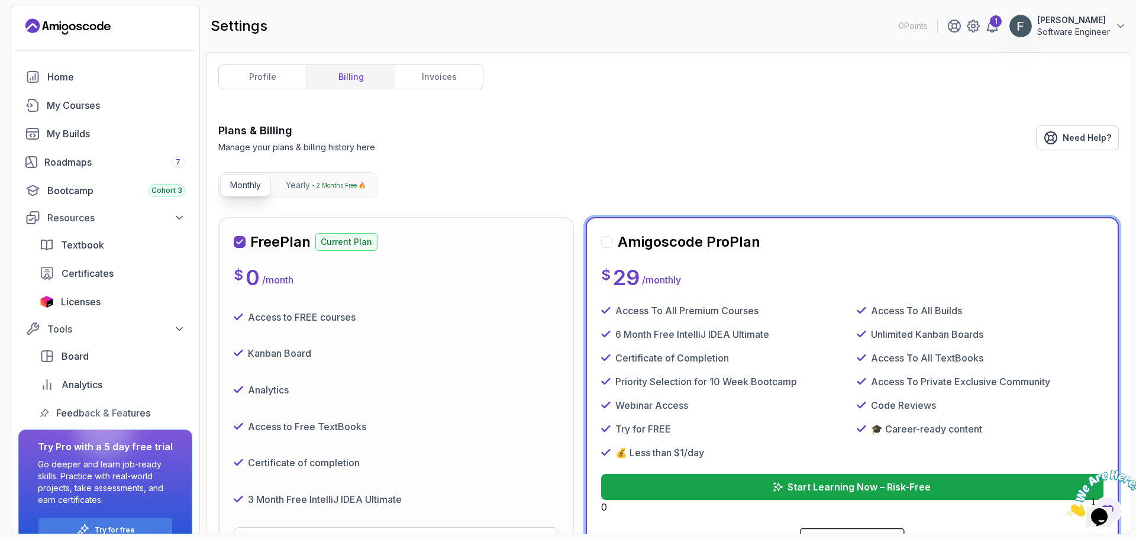
scroll to position [140, 0]
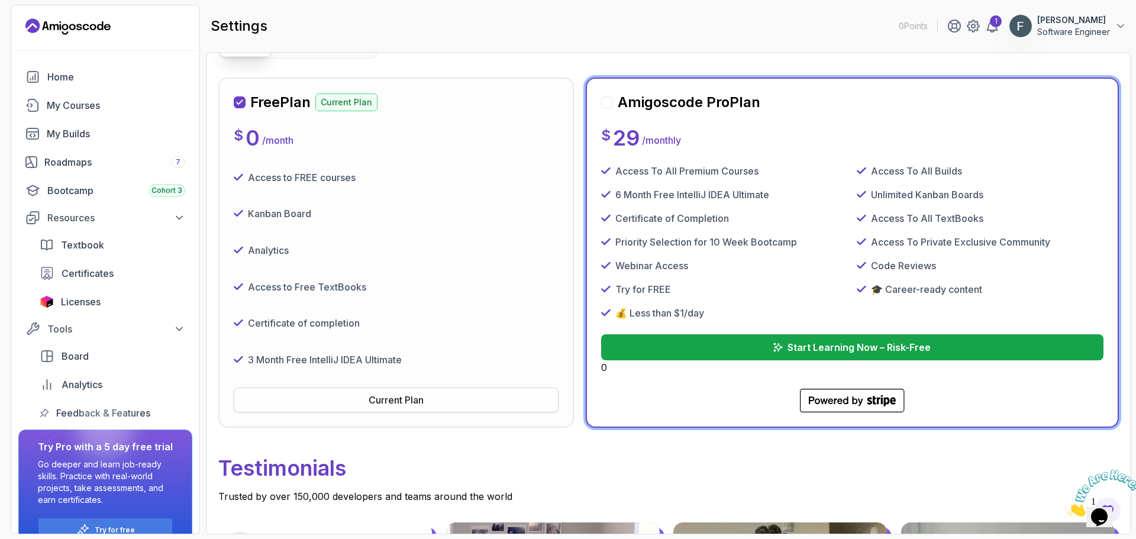
click at [398, 404] on div "Current Plan" at bounding box center [396, 400] width 55 height 14
click at [1017, 24] on img at bounding box center [1021, 26] width 24 height 24
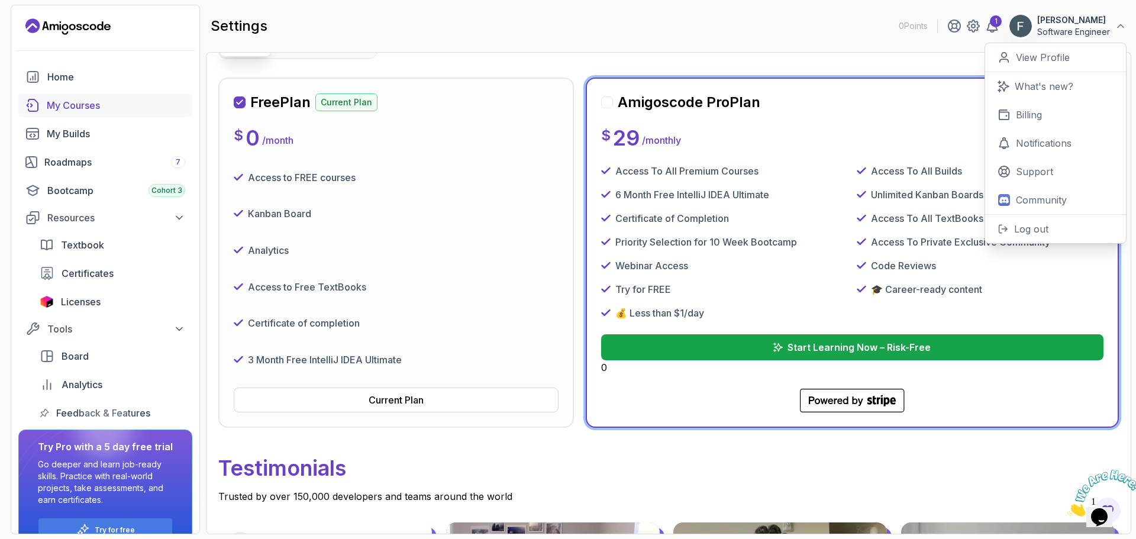
click at [72, 102] on div "My Courses" at bounding box center [116, 105] width 138 height 14
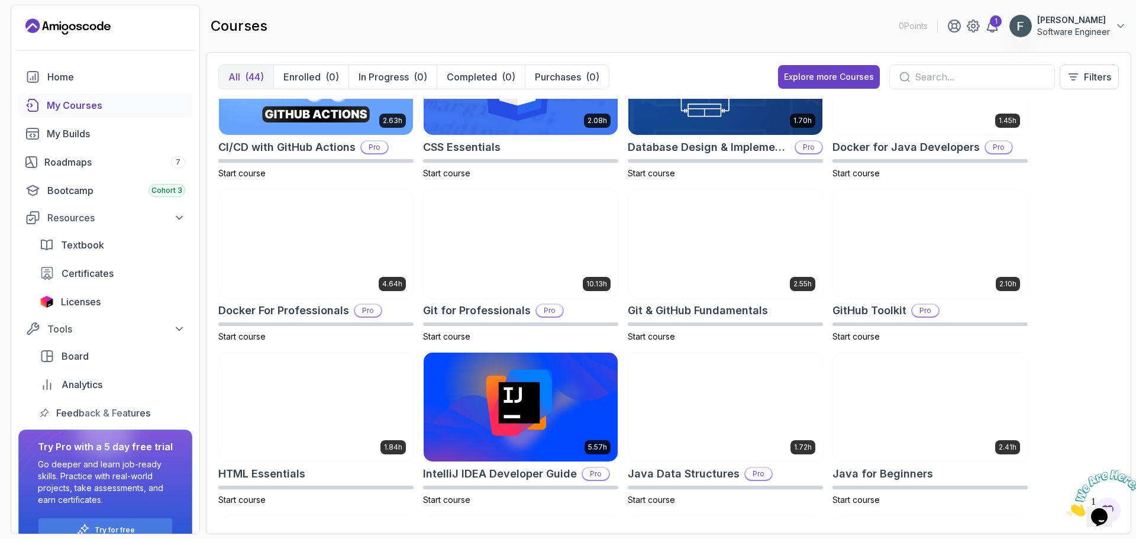
scroll to position [178, 0]
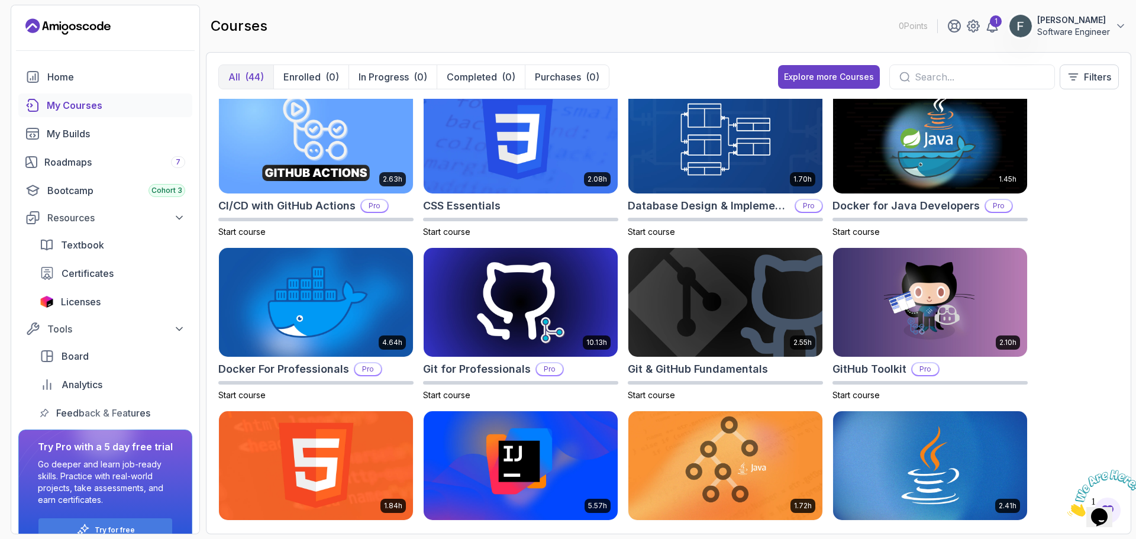
click at [939, 75] on input "text" at bounding box center [980, 77] width 130 height 14
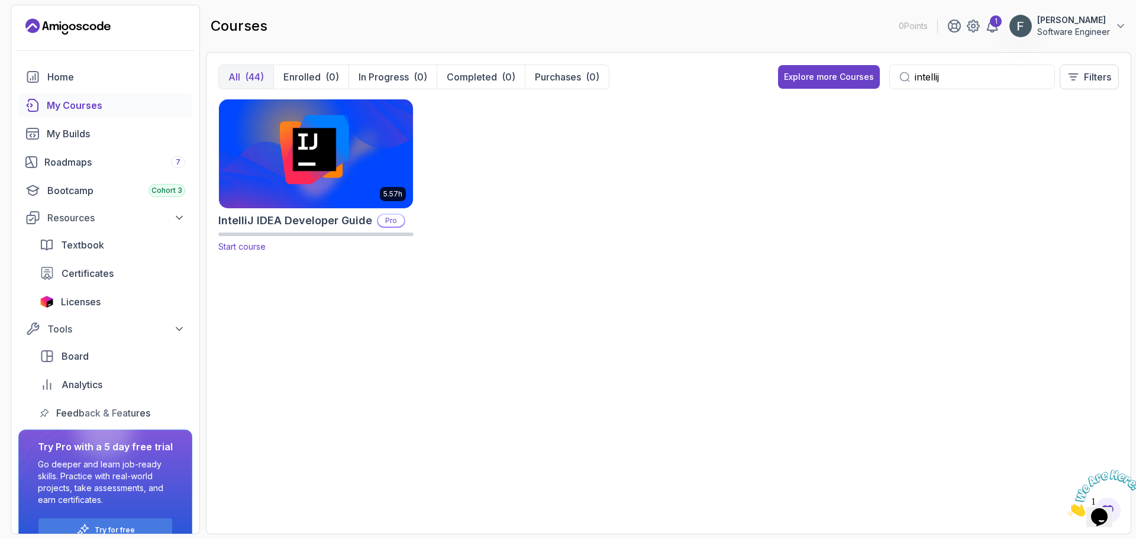
type input "intellij"
click at [386, 162] on img at bounding box center [316, 153] width 204 height 114
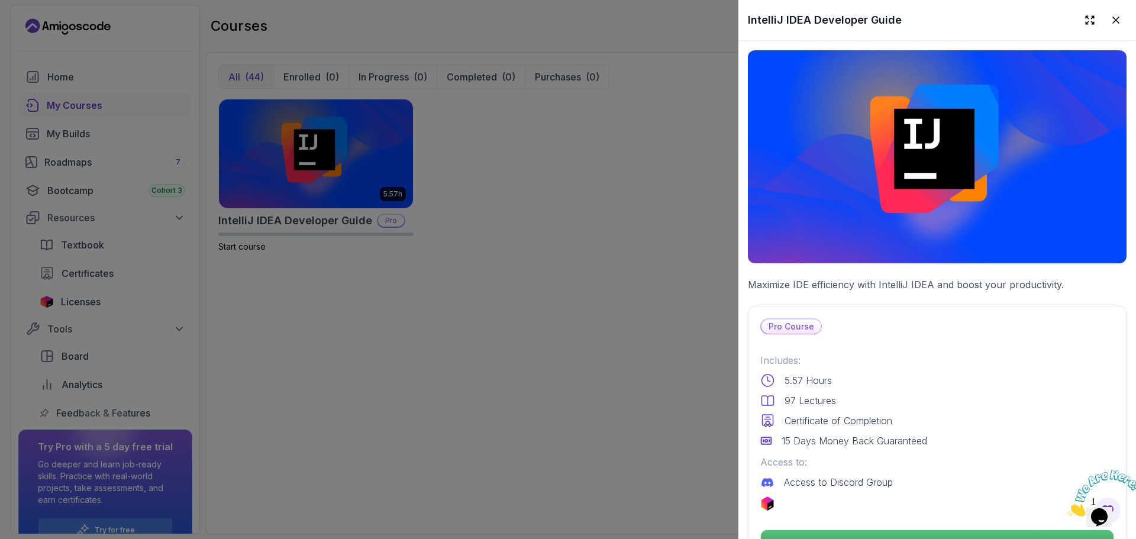
click at [312, 278] on div at bounding box center [568, 269] width 1136 height 539
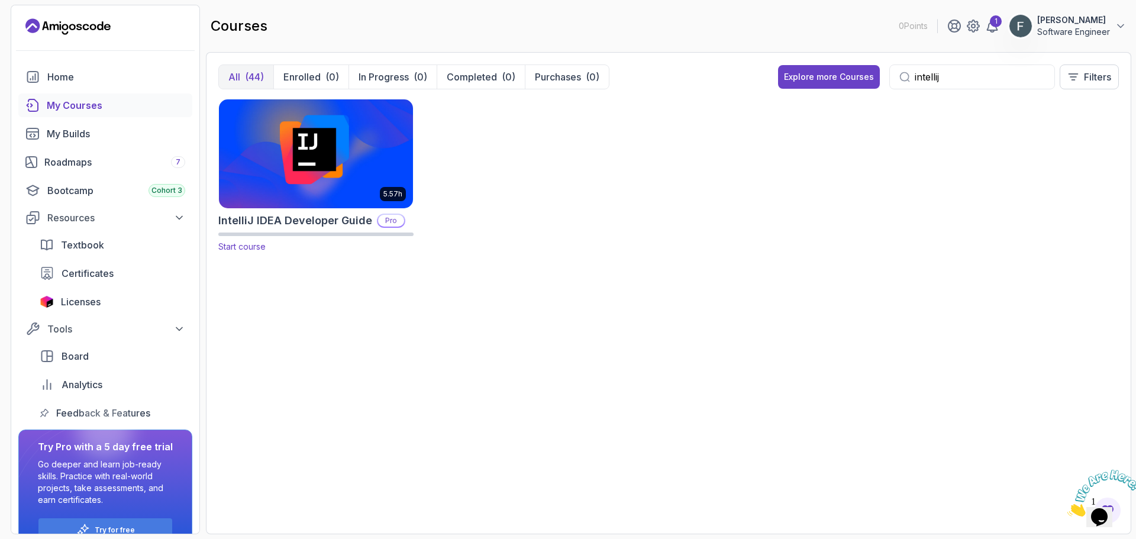
click at [247, 250] on span "Start course" at bounding box center [241, 246] width 47 height 10
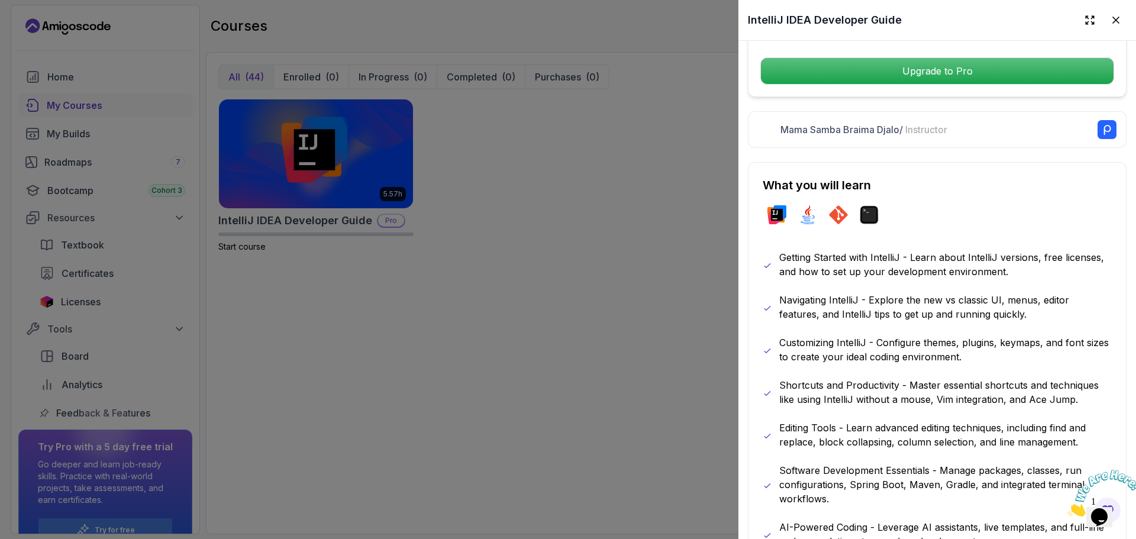
scroll to position [296, 0]
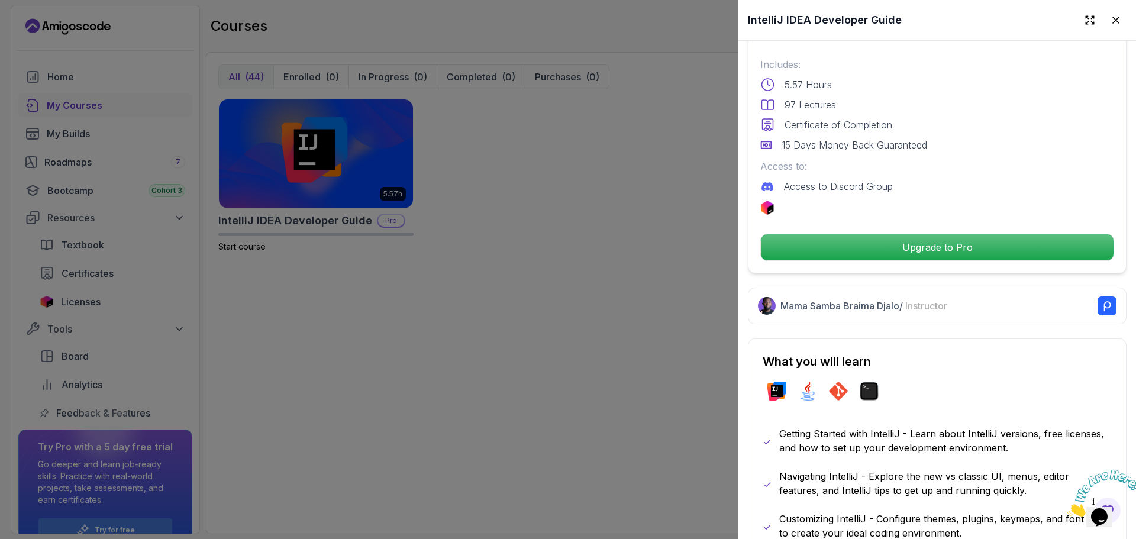
click at [608, 283] on div at bounding box center [568, 269] width 1136 height 539
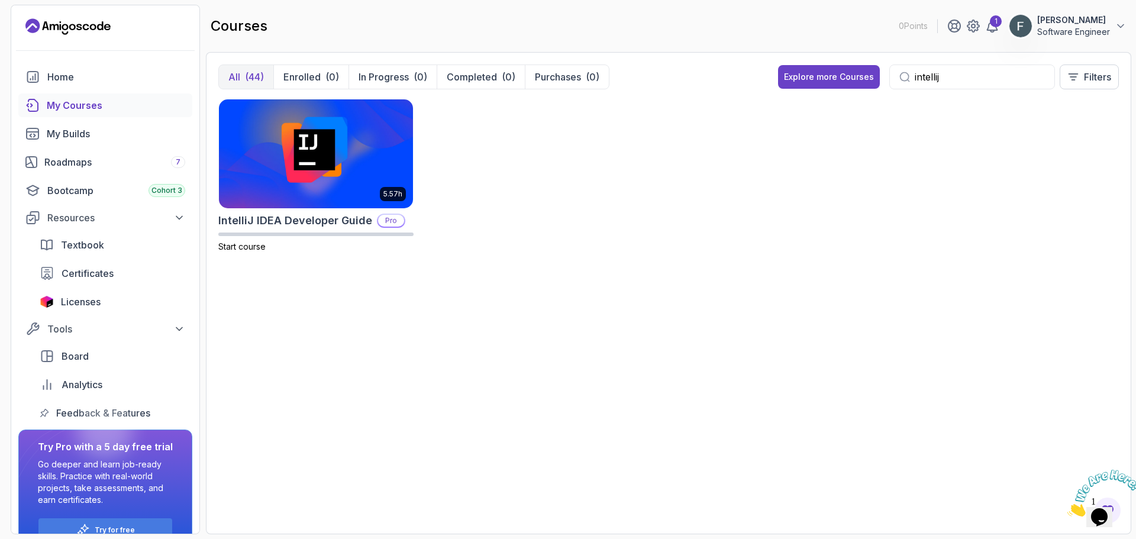
click at [240, 78] on p "All" at bounding box center [234, 77] width 12 height 14
drag, startPoint x: 943, startPoint y: 74, endPoint x: 772, endPoint y: 71, distance: 171.7
click at [772, 71] on div "All (44) Enrolled (0) In Progress (0) Completed (0) Purchases (0) Explore more …" at bounding box center [668, 82] width 901 height 34
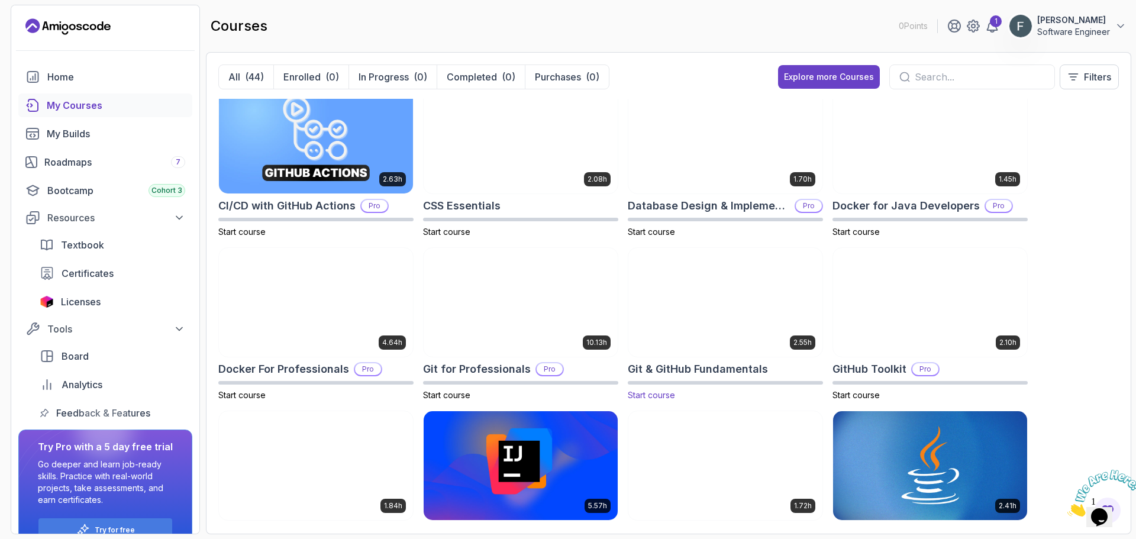
scroll to position [237, 0]
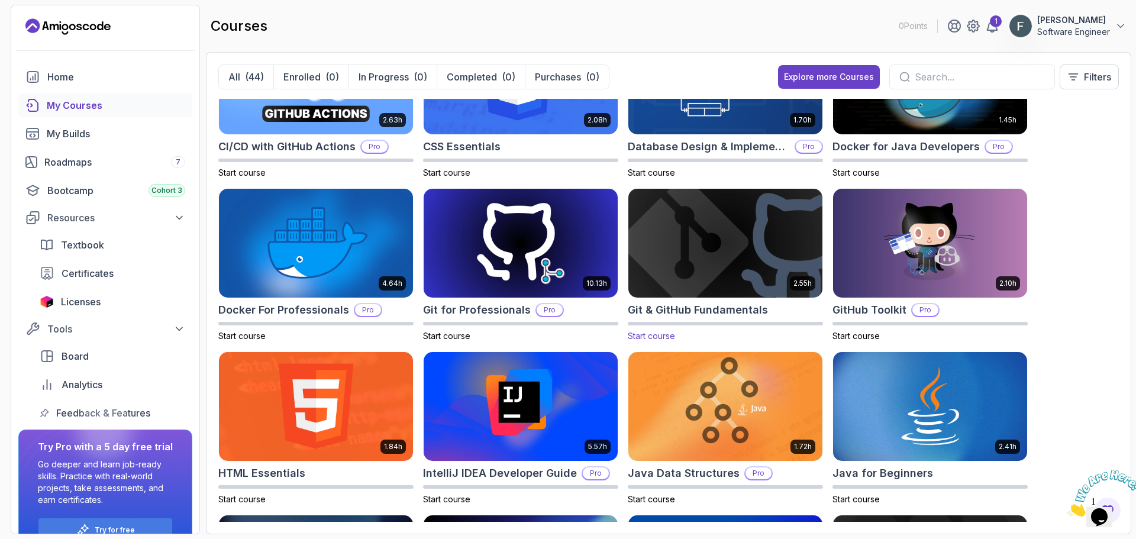
click at [733, 242] on img at bounding box center [726, 243] width 204 height 114
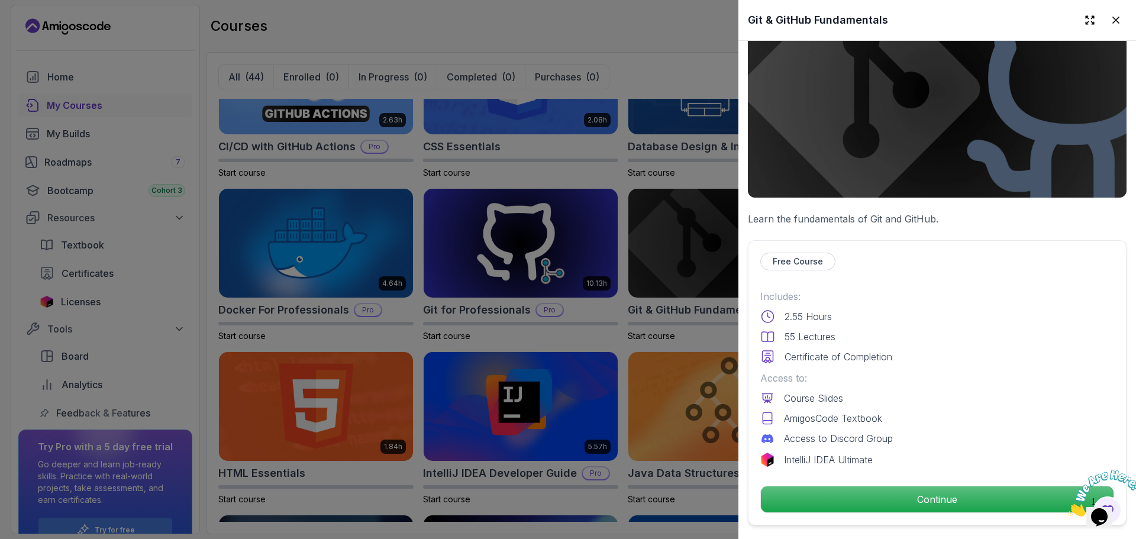
scroll to position [178, 0]
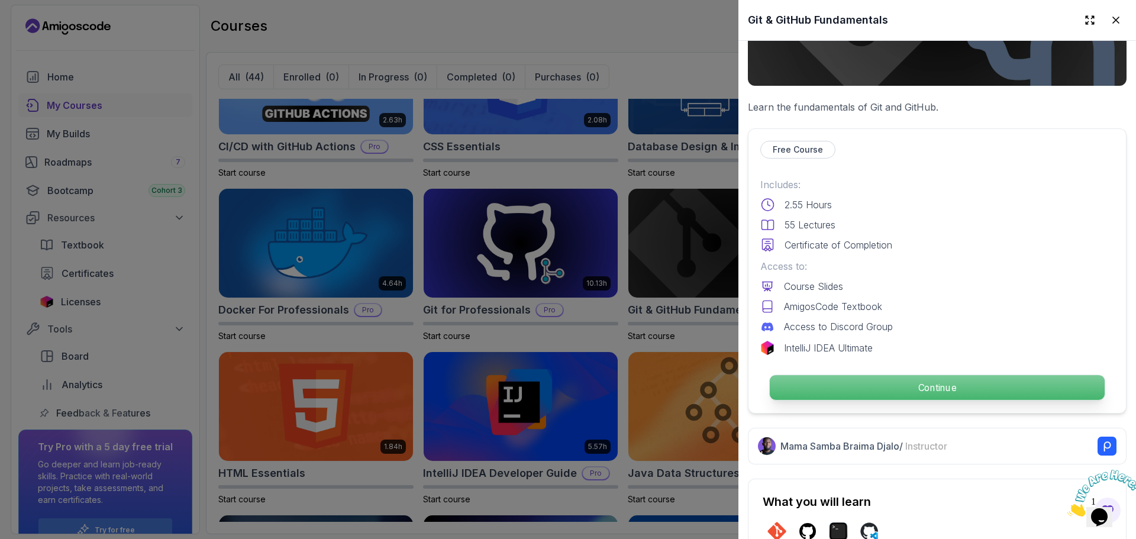
click at [940, 384] on p "Continue" at bounding box center [937, 387] width 335 height 25
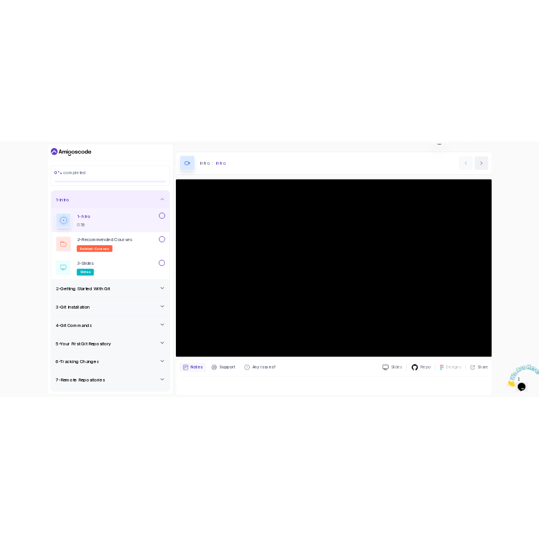
scroll to position [28, 0]
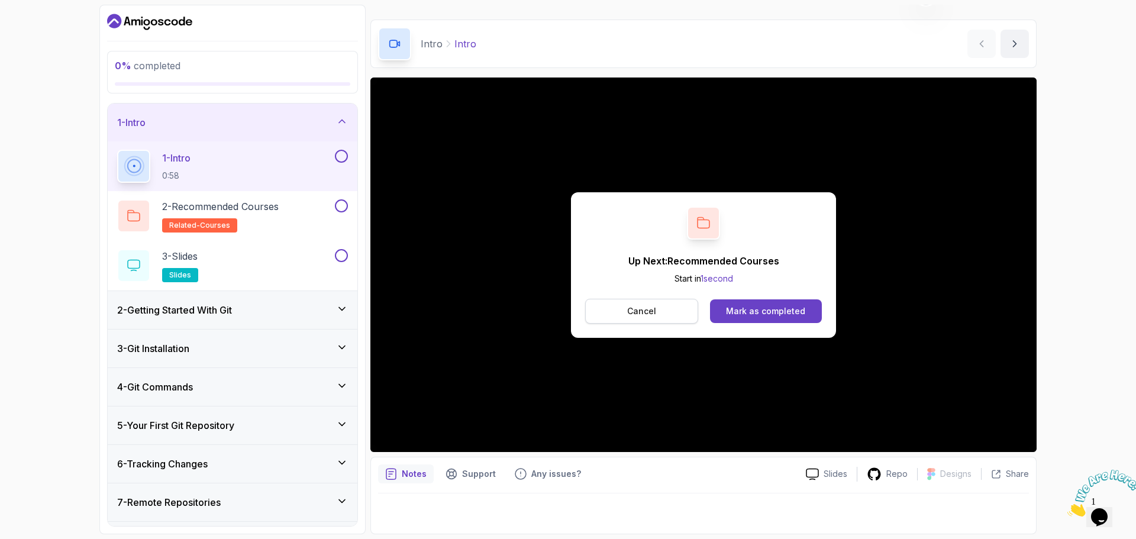
click at [656, 311] on button "Cancel" at bounding box center [641, 311] width 113 height 25
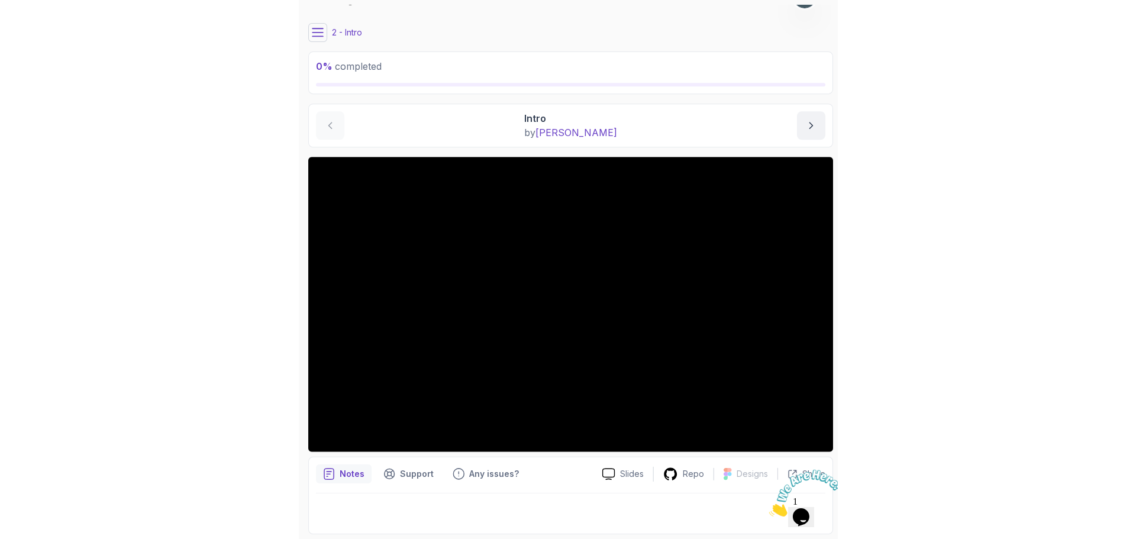
scroll to position [24, 0]
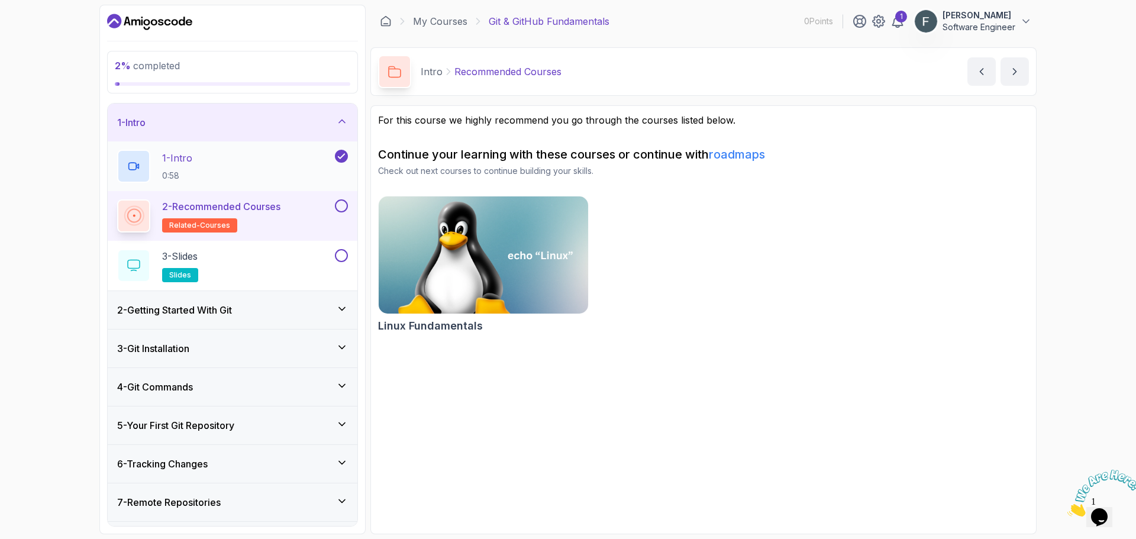
click at [188, 165] on p "1 - Intro" at bounding box center [177, 158] width 30 height 14
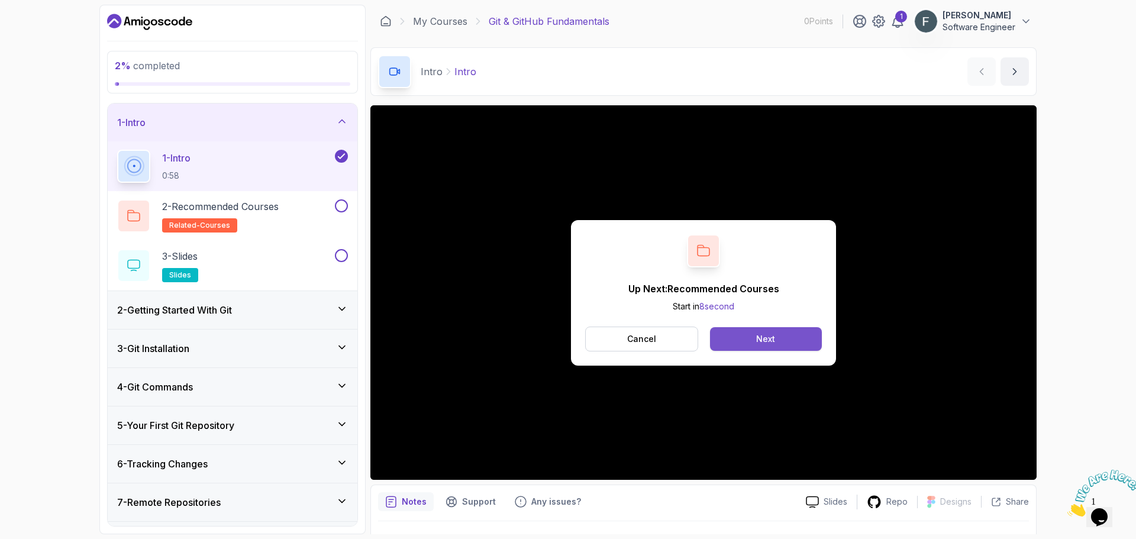
click at [789, 335] on button "Next" at bounding box center [766, 339] width 112 height 24
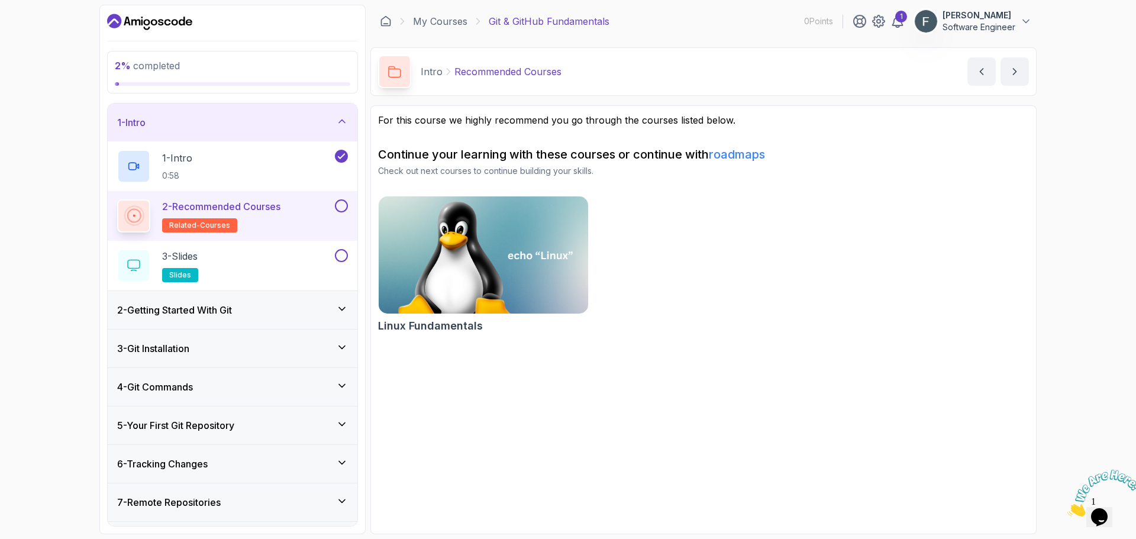
click at [235, 208] on p "2 - Recommended Courses" at bounding box center [221, 206] width 118 height 14
click at [279, 308] on div "2 - Getting Started With Git" at bounding box center [232, 310] width 231 height 14
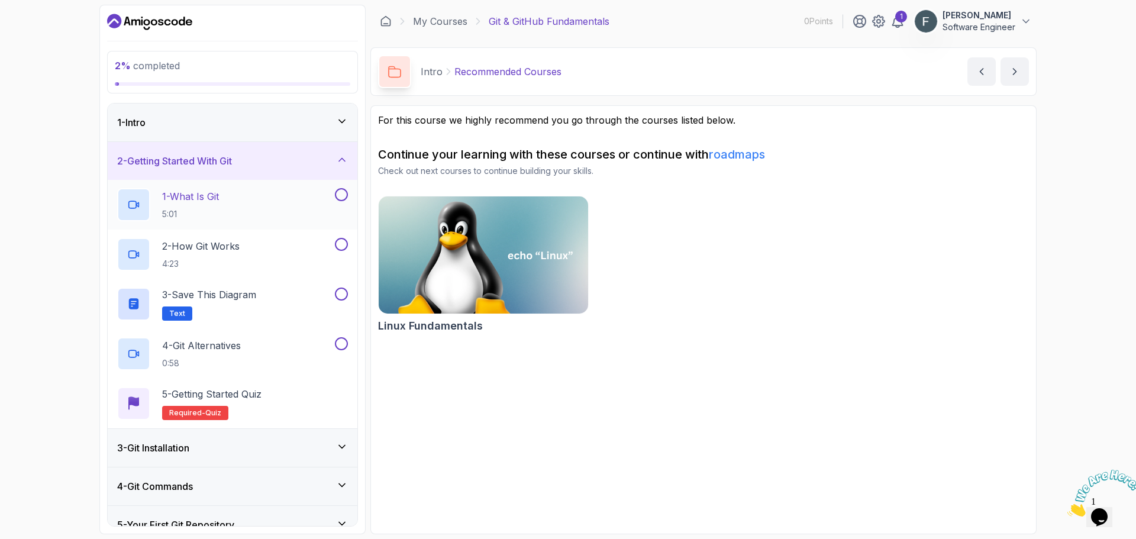
click at [201, 201] on p "1 - What Is Git" at bounding box center [190, 196] width 57 height 14
